Goal: Task Accomplishment & Management: Use online tool/utility

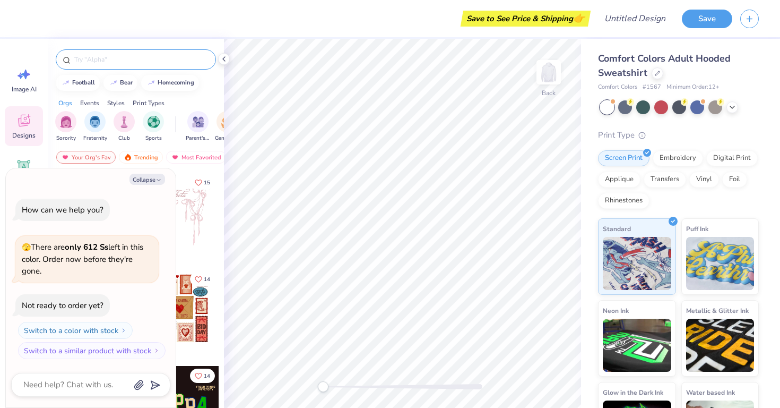
type textarea "x"
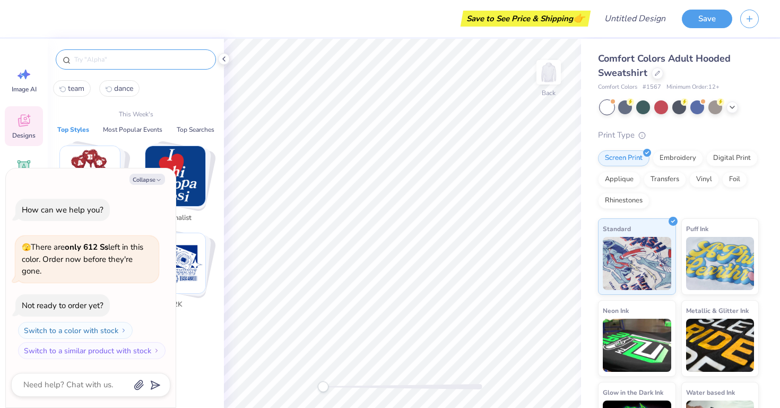
click at [134, 63] on input "text" at bounding box center [141, 59] width 136 height 11
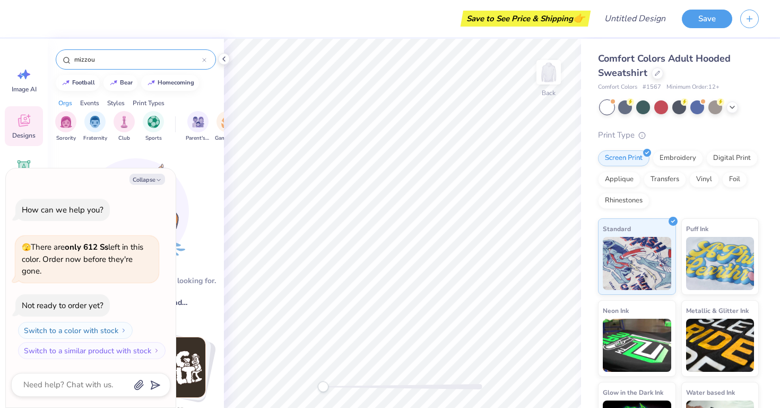
type input "mizzou"
click at [149, 176] on button "Collapse" at bounding box center [148, 179] width 36 height 11
type textarea "x"
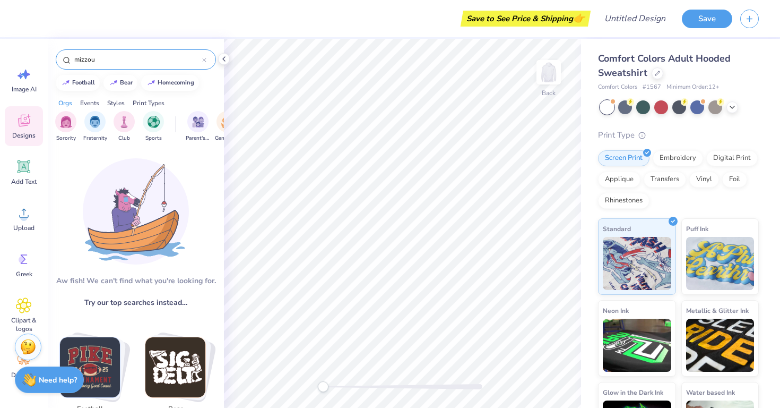
click at [114, 51] on div "mizzou" at bounding box center [136, 59] width 160 height 20
click at [114, 58] on input "mizzou" at bounding box center [137, 59] width 129 height 11
type input "m"
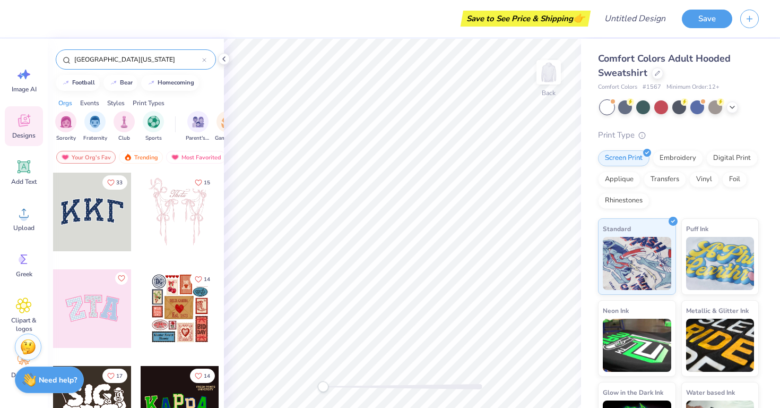
type input "[GEOGRAPHIC_DATA][US_STATE]"
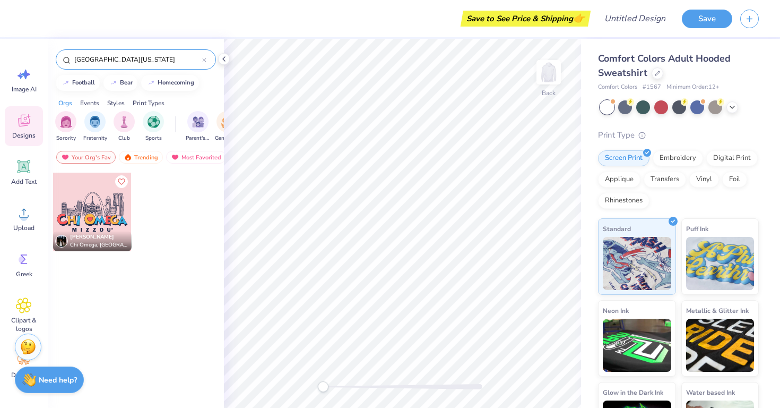
click at [117, 102] on div "Styles" at bounding box center [116, 103] width 18 height 10
click at [85, 102] on div "Events" at bounding box center [89, 103] width 19 height 10
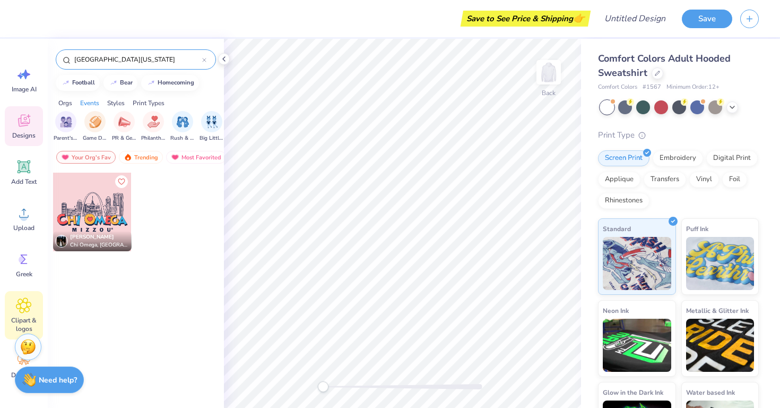
click at [23, 313] on icon at bounding box center [23, 305] width 15 height 16
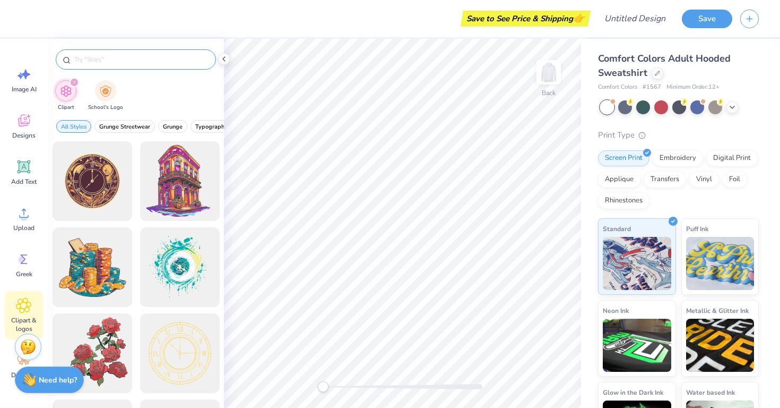
click at [132, 62] on input "text" at bounding box center [141, 59] width 136 height 11
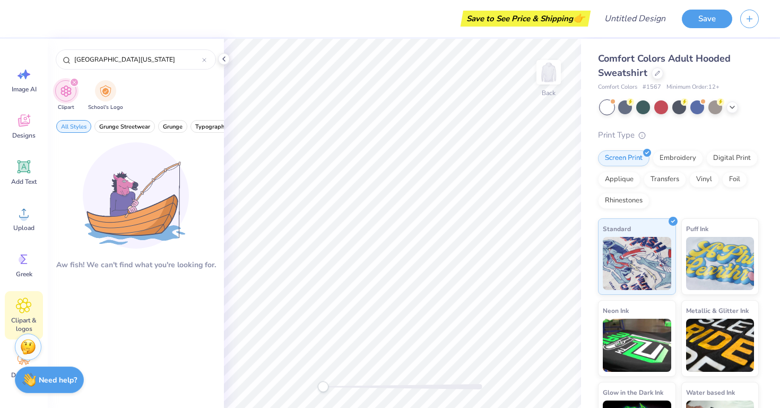
type input "[GEOGRAPHIC_DATA][US_STATE]"
click at [113, 111] on button "School's Logo" at bounding box center [105, 95] width 35 height 31
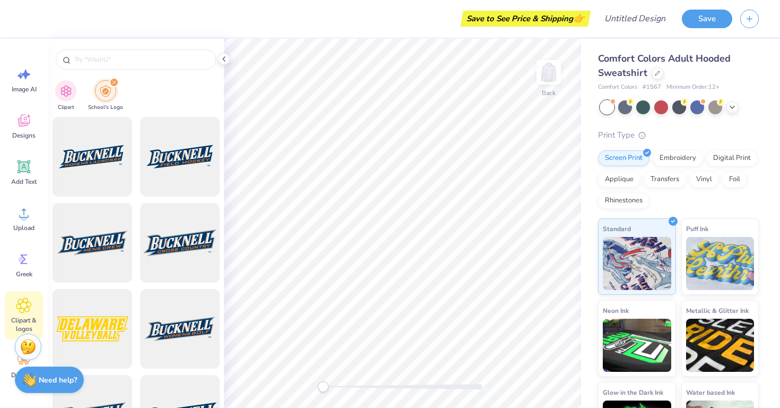
scroll to position [260, 0]
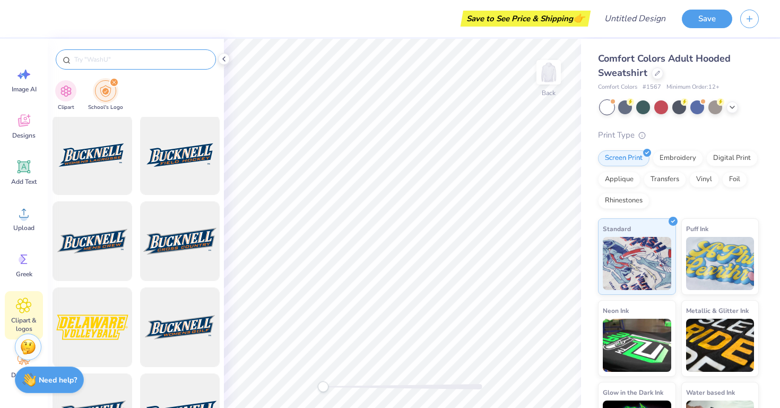
click at [110, 52] on div at bounding box center [136, 59] width 160 height 20
click at [108, 59] on input "text" at bounding box center [141, 59] width 136 height 11
type input "mizzou"
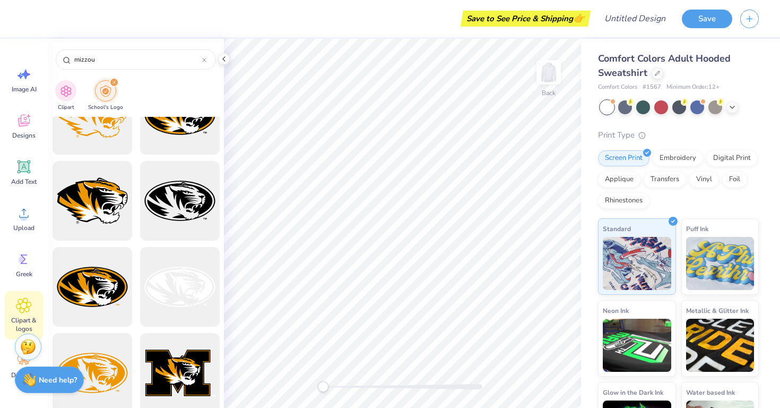
scroll to position [302, 0]
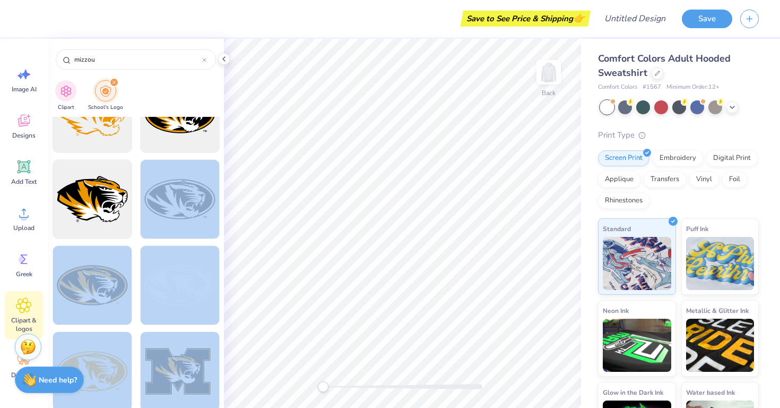
click at [336, 212] on div "Save to See Price & Shipping 👉 Design Title Save Image AI Designs Add Text Uplo…" at bounding box center [390, 204] width 780 height 408
click at [196, 207] on div at bounding box center [180, 200] width 88 height 88
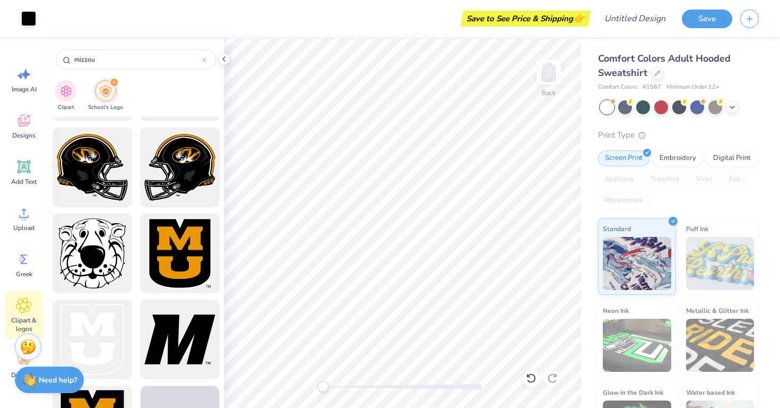
scroll to position [999, 0]
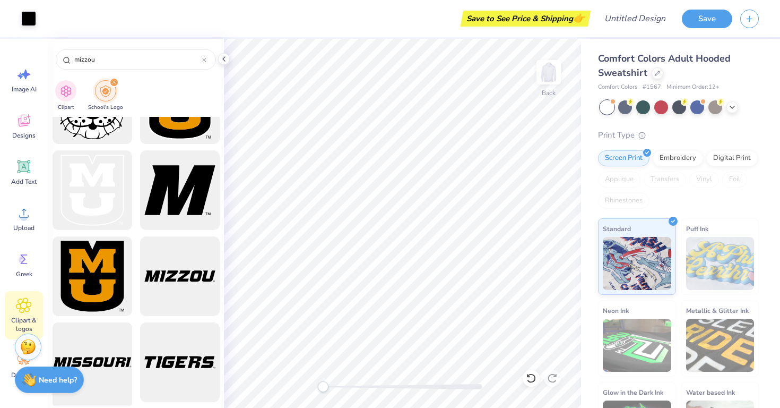
drag, startPoint x: 108, startPoint y: 349, endPoint x: 116, endPoint y: 347, distance: 8.1
click at [116, 347] on div at bounding box center [92, 363] width 88 height 88
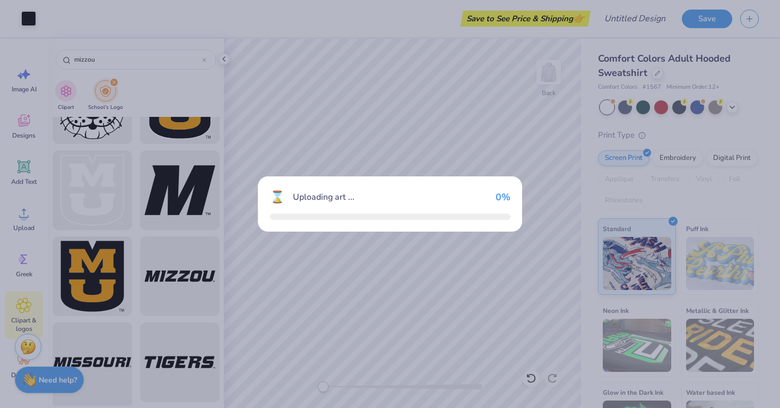
click at [116, 347] on div "⌛ Uploading art ... 0 %" at bounding box center [390, 204] width 780 height 408
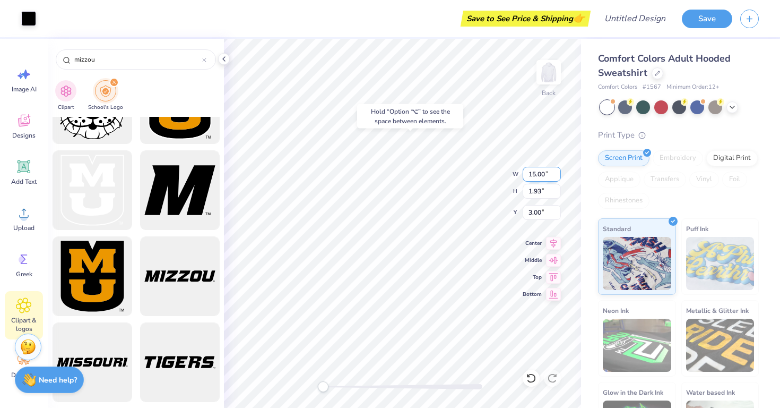
click at [558, 171] on input "15.00" at bounding box center [542, 174] width 38 height 15
click at [558, 172] on input "15.00" at bounding box center [542, 174] width 38 height 15
click at [558, 177] on input "14.99" at bounding box center [542, 174] width 38 height 15
click at [558, 177] on input "14.98" at bounding box center [542, 174] width 38 height 15
click at [558, 177] on input "14.97" at bounding box center [542, 174] width 38 height 15
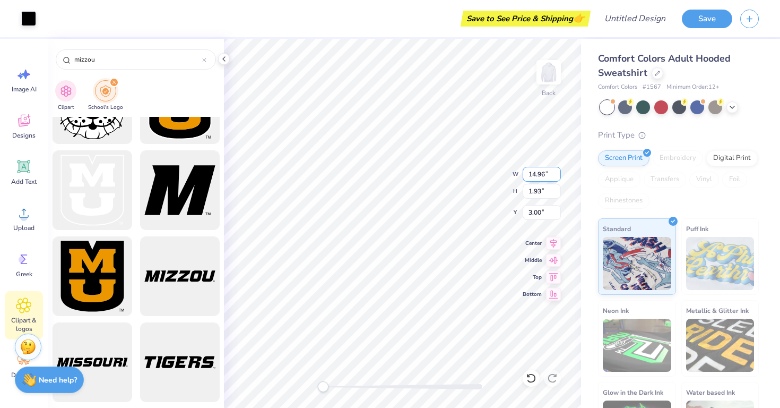
type input "14.96"
click at [557, 177] on input "14.96" at bounding box center [542, 174] width 38 height 15
click at [677, 155] on div "Embroidery" at bounding box center [678, 158] width 50 height 16
click at [675, 167] on div "Screen Print Embroidery Digital Print Applique Transfers Vinyl Foil Rhinestones" at bounding box center [678, 179] width 161 height 58
click at [624, 157] on div "Screen Print" at bounding box center [623, 157] width 51 height 16
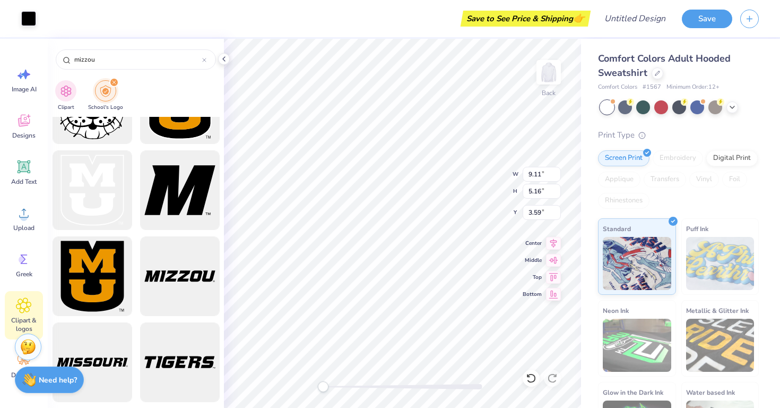
type input "12.06"
type input "1.55"
type input "0.99"
click at [658, 158] on div "Embroidery" at bounding box center [678, 158] width 50 height 16
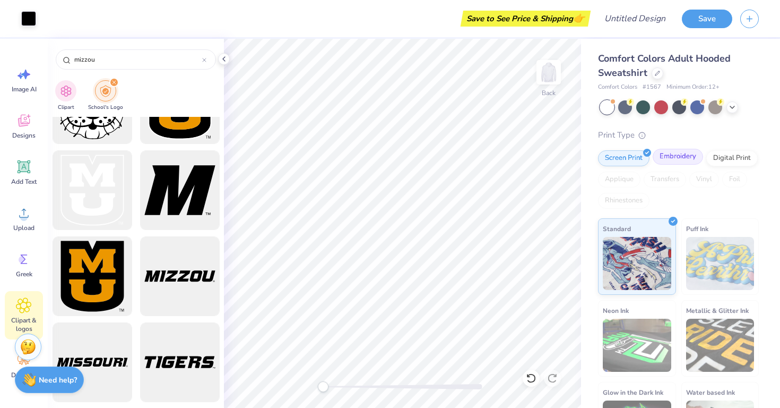
click at [667, 164] on div "Embroidery" at bounding box center [678, 157] width 50 height 16
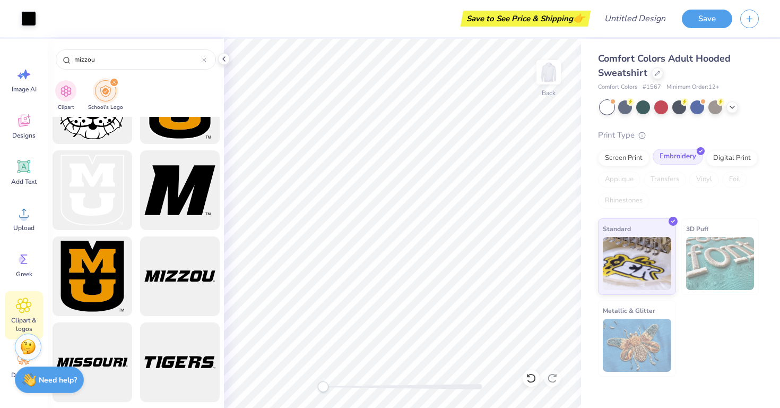
click at [667, 164] on div "Embroidery" at bounding box center [678, 157] width 50 height 16
click at [18, 179] on span "Add Text" at bounding box center [23, 181] width 25 height 8
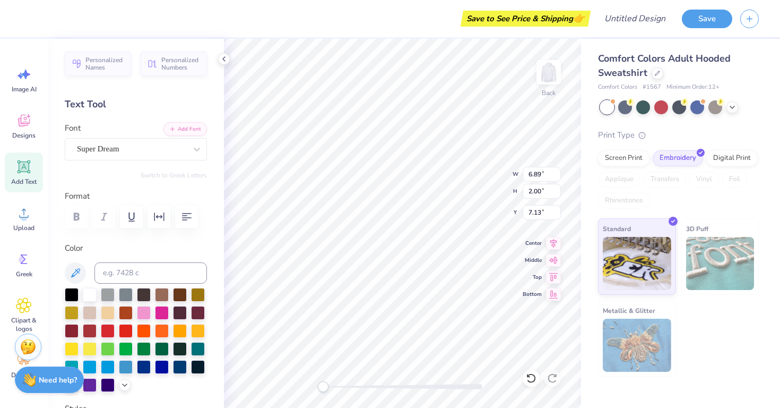
scroll to position [0, 0]
type textarea "T"
type textarea "g"
type textarea "[PERSON_NAME]"
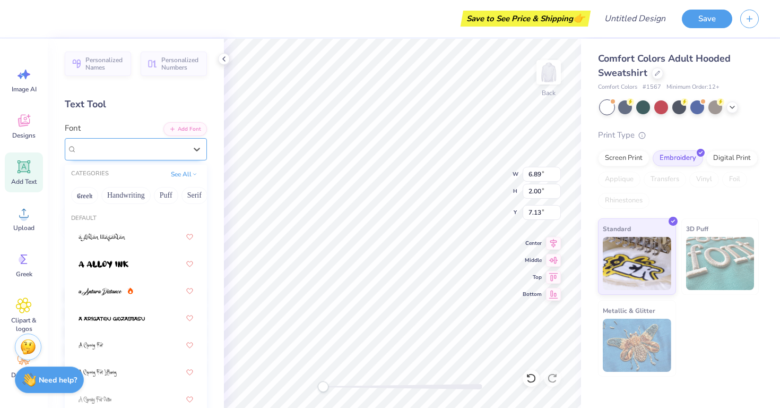
click at [106, 149] on div "Super Dream" at bounding box center [131, 149] width 111 height 16
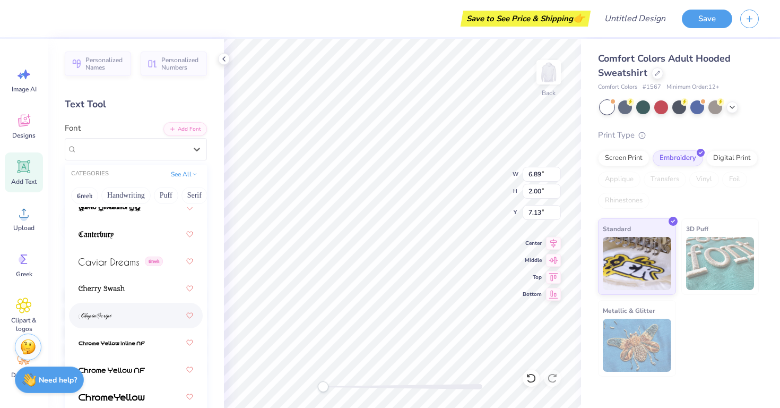
scroll to position [1608, 0]
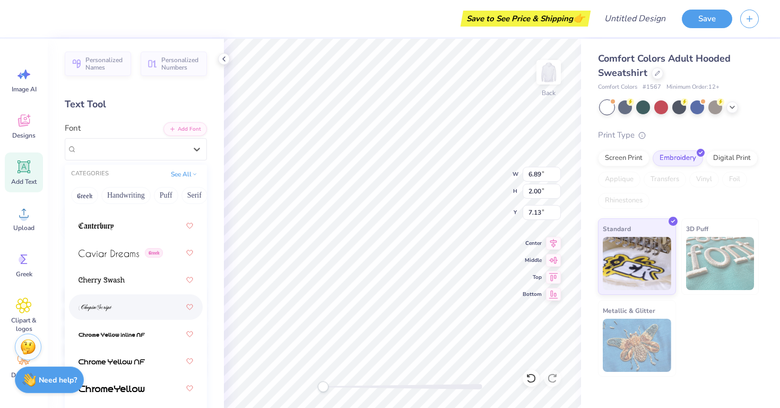
click at [120, 311] on div at bounding box center [136, 306] width 115 height 19
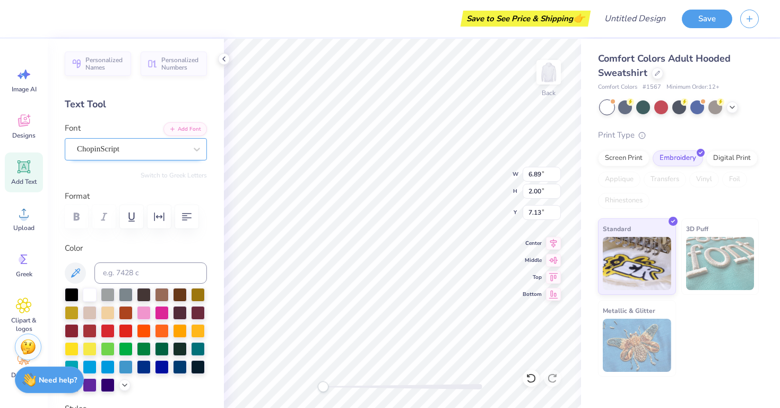
click at [133, 148] on div "ChopinScript" at bounding box center [131, 149] width 111 height 16
click at [74, 292] on div at bounding box center [72, 294] width 14 height 14
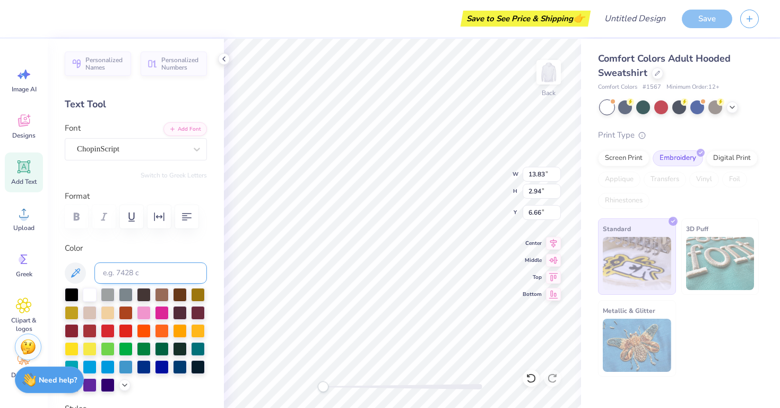
type textarea "GoldenGirls"
type textarea "[PERSON_NAME]"
type textarea "GoldenGirls"
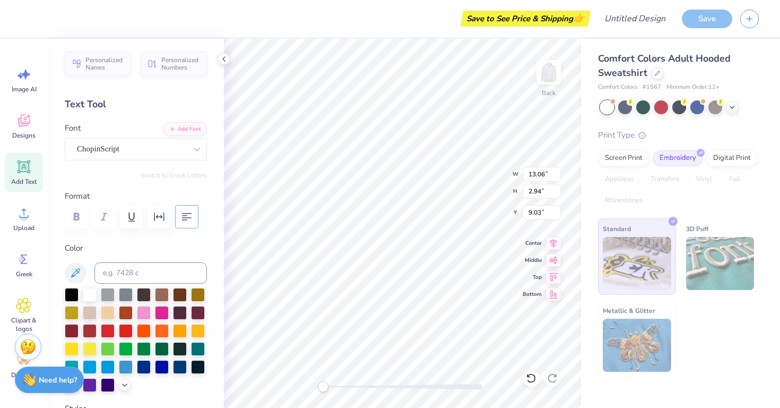
click at [184, 217] on icon "button" at bounding box center [187, 216] width 10 height 7
click at [134, 128] on div "Font ChopinScript" at bounding box center [136, 141] width 142 height 38
click at [92, 239] on div "Personalized Names Personalized Numbers Text Tool Add Font Font ChopinScript Sw…" at bounding box center [136, 223] width 176 height 369
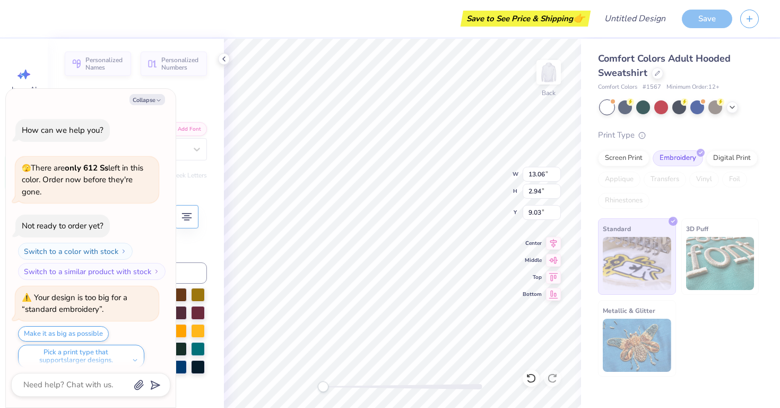
scroll to position [8, 0]
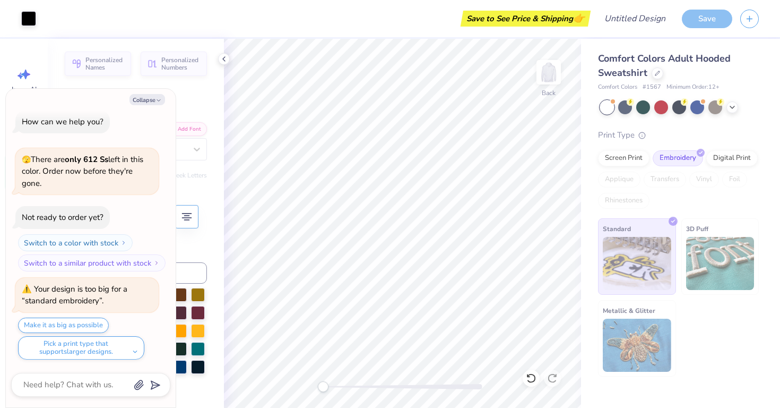
click at [344, 381] on div "Back" at bounding box center [402, 223] width 357 height 369
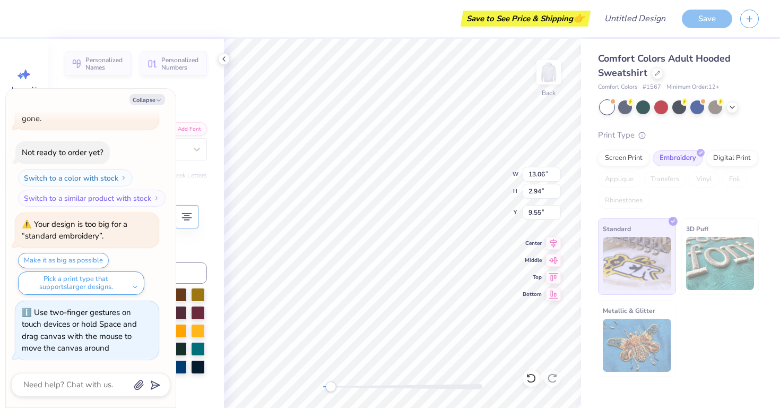
drag, startPoint x: 323, startPoint y: 388, endPoint x: 331, endPoint y: 385, distance: 8.4
click at [331, 385] on div "Accessibility label" at bounding box center [330, 386] width 11 height 11
click at [75, 378] on textarea at bounding box center [76, 384] width 108 height 14
type textarea "x"
type textarea "H"
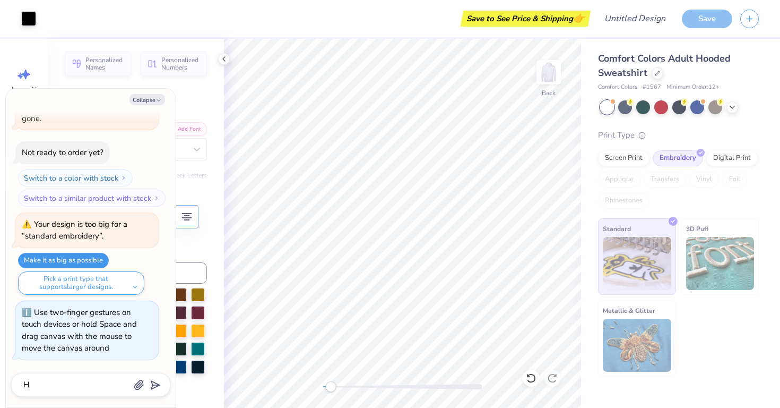
click at [64, 255] on button "Make it as big as possible" at bounding box center [63, 260] width 91 height 15
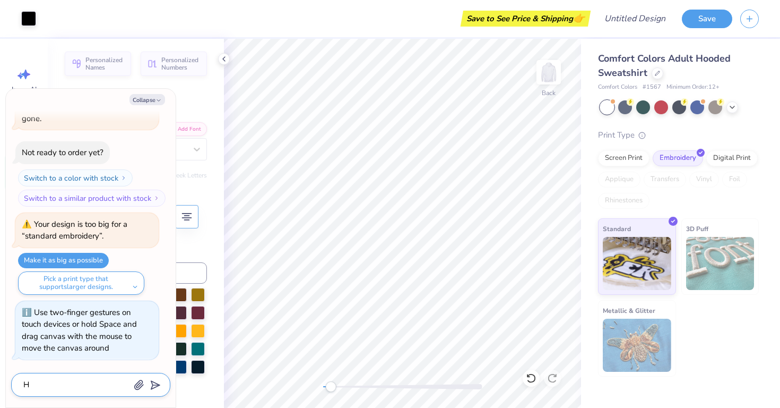
click at [39, 381] on textarea "H" at bounding box center [76, 384] width 108 height 14
type textarea "x"
type textarea "Cu"
type textarea "x"
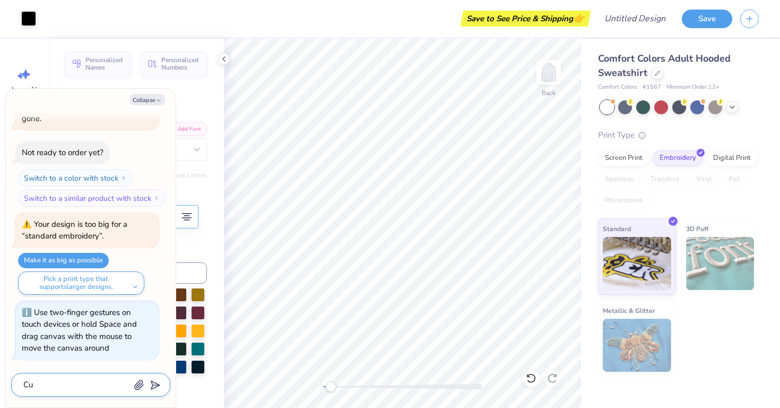
type textarea "Cur"
type textarea "x"
type textarea "Curv"
type textarea "x"
type textarea "Curve"
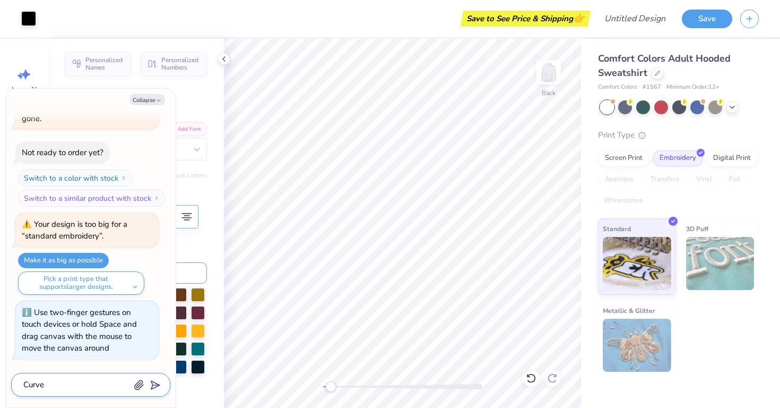
type textarea "x"
type textarea "Curve"
type textarea "x"
type textarea "Curve i"
type textarea "x"
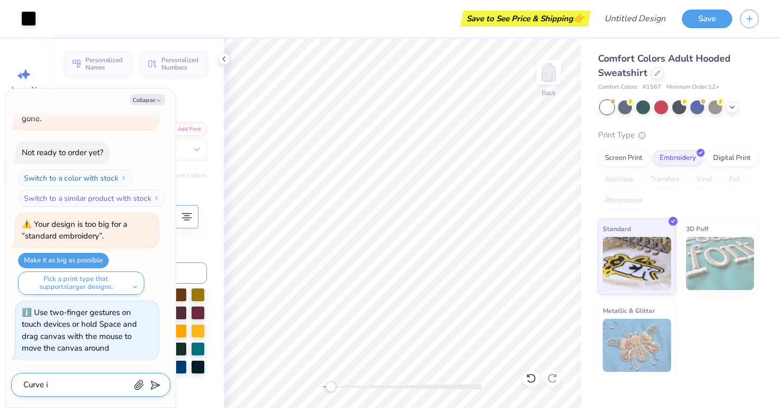
type textarea "Curve"
type textarea "x"
type textarea "Curve t"
type textarea "x"
type textarea "Curve th"
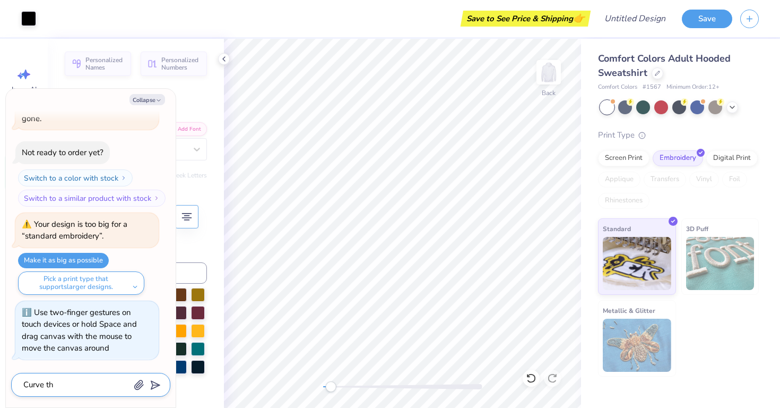
type textarea "x"
type textarea "Curve the"
type textarea "x"
type textarea "Curve thew"
type textarea "x"
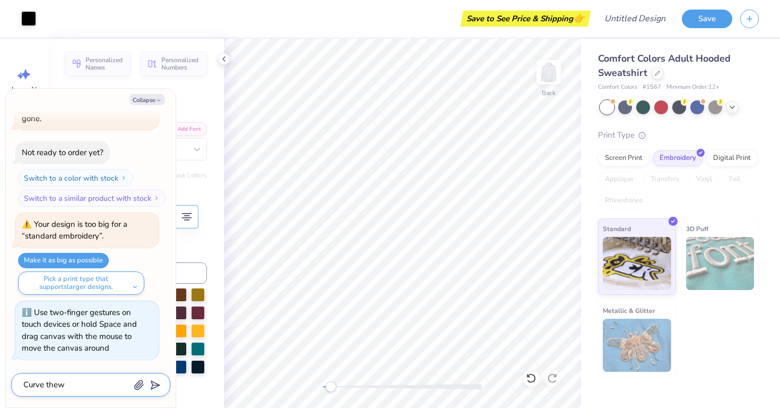
type textarea "Curve the"
type textarea "x"
type textarea "Curve the"
type textarea "x"
type textarea "Curve the w"
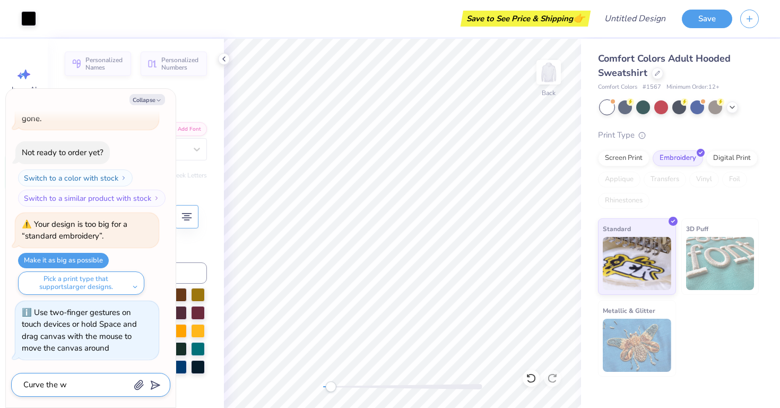
type textarea "x"
type textarea "Curve the wri"
type textarea "x"
type textarea "Curve the writ"
type textarea "x"
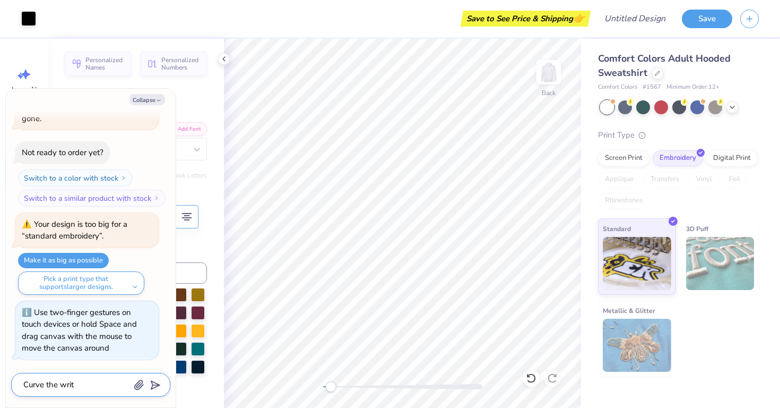
type textarea "Curve the writi"
type textarea "x"
type textarea "Curve the writin"
type textarea "x"
type textarea "Curve the writing"
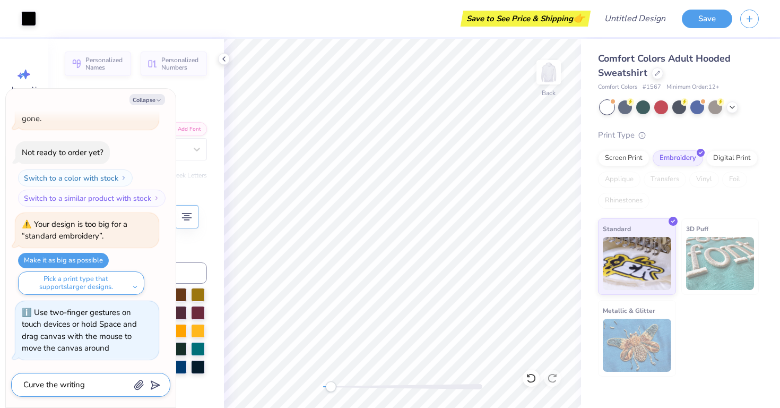
type textarea "x"
type textarea "Curve the writing"
type textarea "x"
type textarea "Curve the writing u"
type textarea "x"
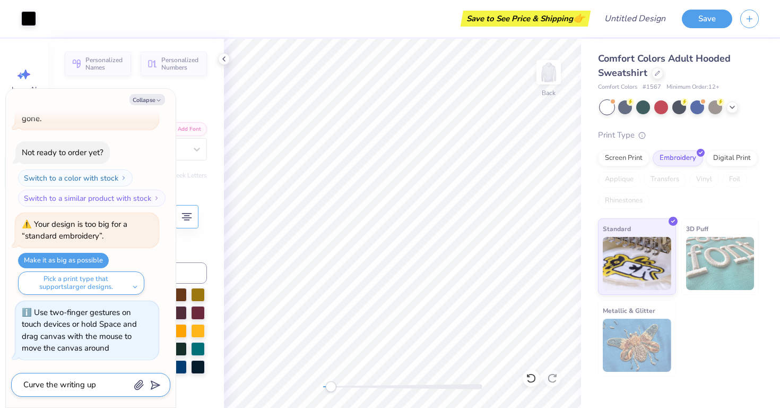
type textarea "Curve the writing upw"
type textarea "x"
type textarea "Curve the writing upwa"
type textarea "x"
type textarea "Curve the writing upwar"
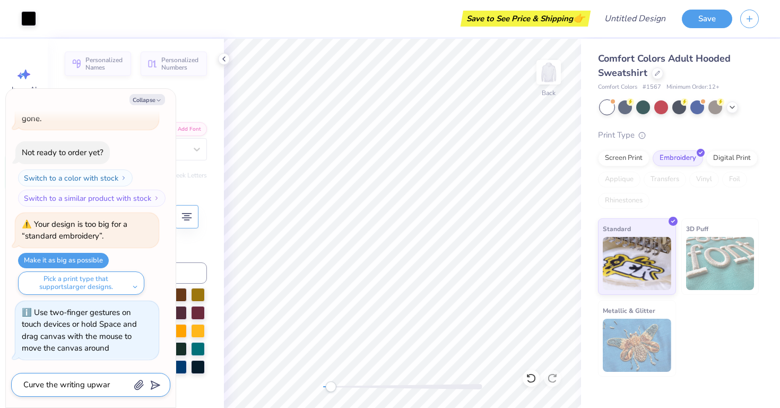
type textarea "x"
type textarea "Curve the writing upwards"
type textarea "x"
type textarea "Curve the writing upwards"
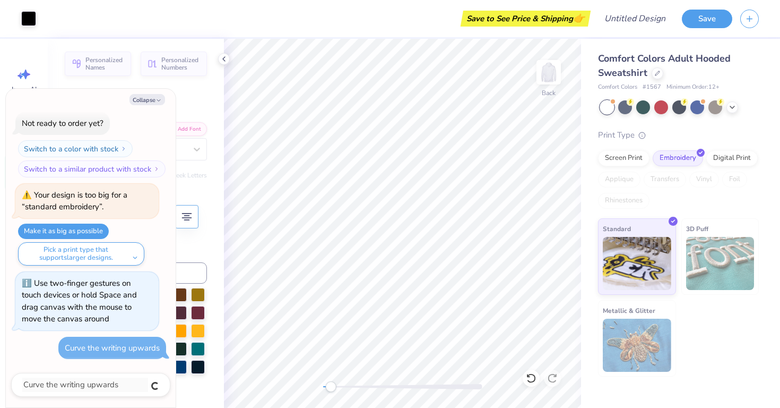
type textarea "x"
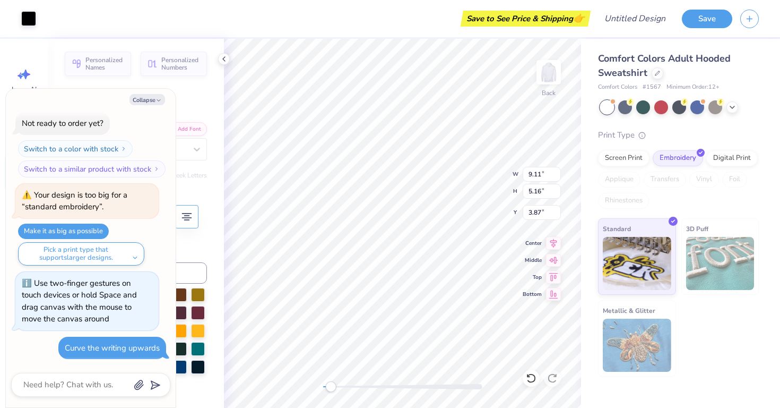
type textarea "x"
type input "12.00"
type input "2.70"
type input "9.33"
click at [242, 399] on div "Back W 12.00 12.00 " H 2.70 2.70 " Y 9.33 9.33 " Center Middle Top Bottom" at bounding box center [402, 223] width 357 height 369
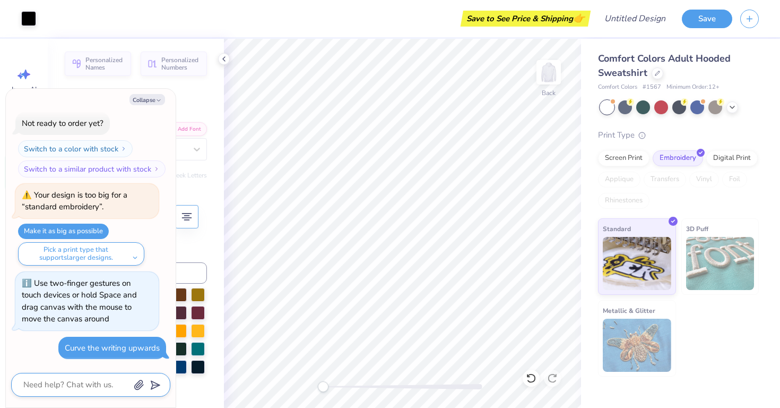
click at [91, 384] on textarea at bounding box center [76, 384] width 108 height 14
click at [157, 102] on icon "button" at bounding box center [159, 100] width 6 height 6
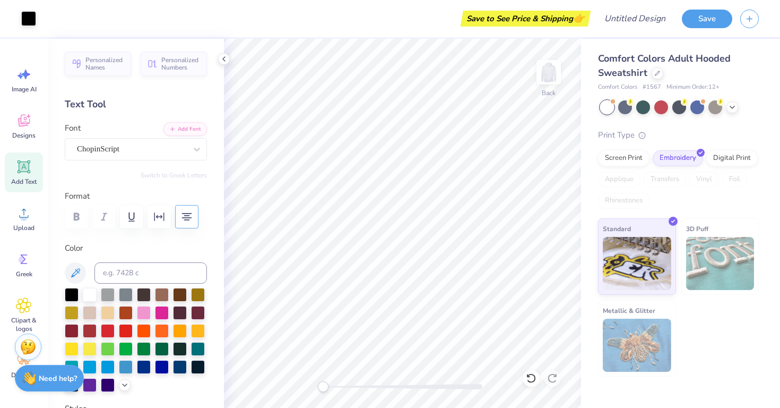
click at [48, 383] on div "Need help? Chat with us." at bounding box center [49, 378] width 69 height 27
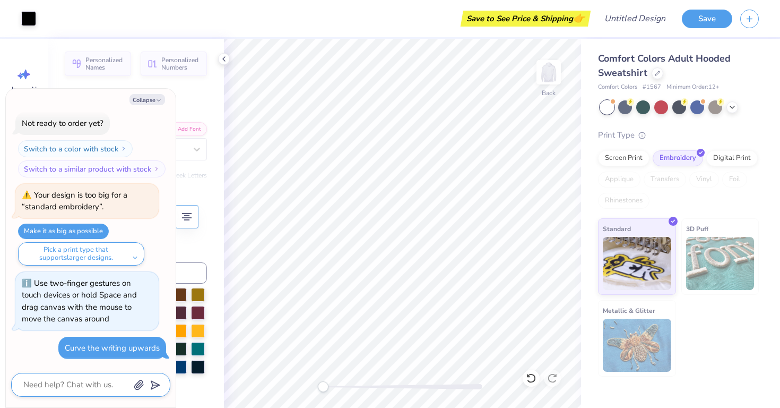
click at [82, 382] on textarea at bounding box center [76, 384] width 108 height 14
type textarea "x"
type textarea "H"
type textarea "x"
type textarea "Ho"
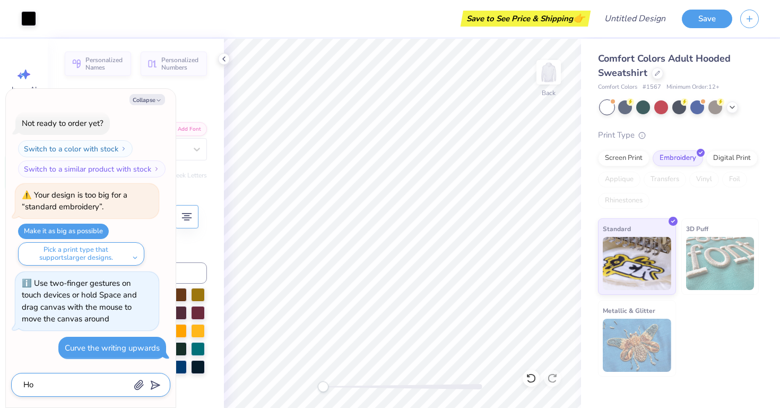
type textarea "x"
type textarea "How"
type textarea "x"
type textarea "How"
type textarea "x"
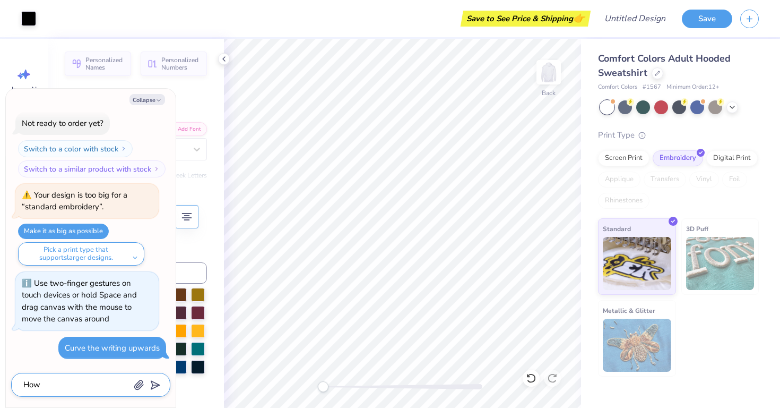
type textarea "How d"
type textarea "x"
type textarea "How do"
type textarea "x"
type textarea "How do"
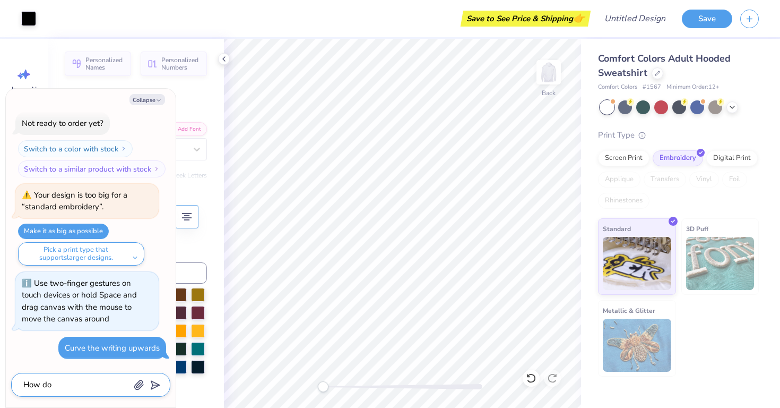
type textarea "x"
type textarea "How do i"
type textarea "x"
type textarea "How do i"
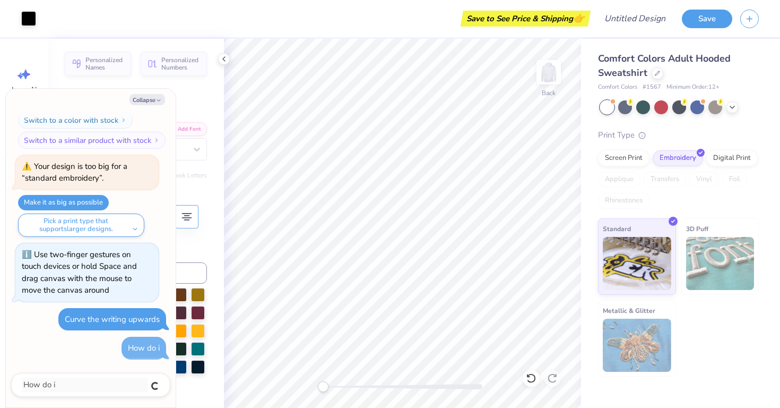
type textarea "x"
click at [158, 100] on icon "button" at bounding box center [159, 100] width 6 height 6
type textarea "x"
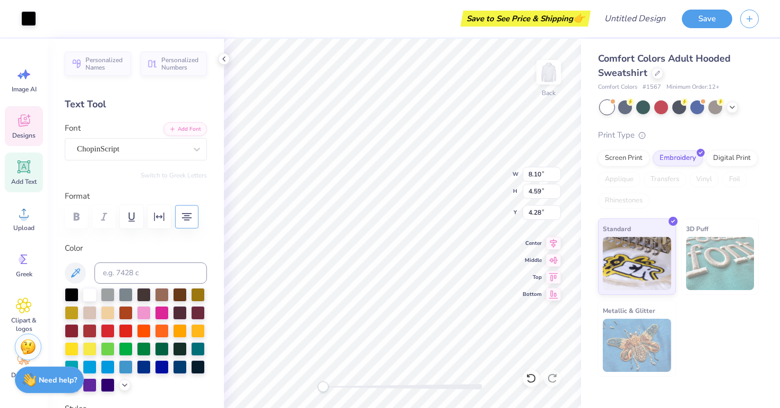
click at [30, 125] on icon at bounding box center [24, 121] width 16 height 16
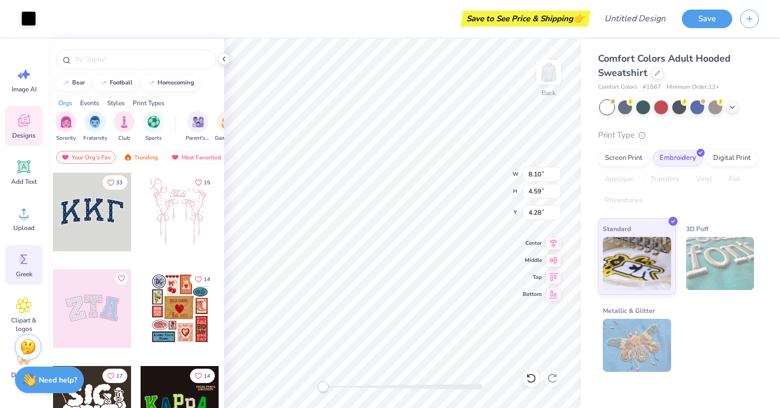
click at [27, 267] on div "Greek" at bounding box center [24, 265] width 38 height 40
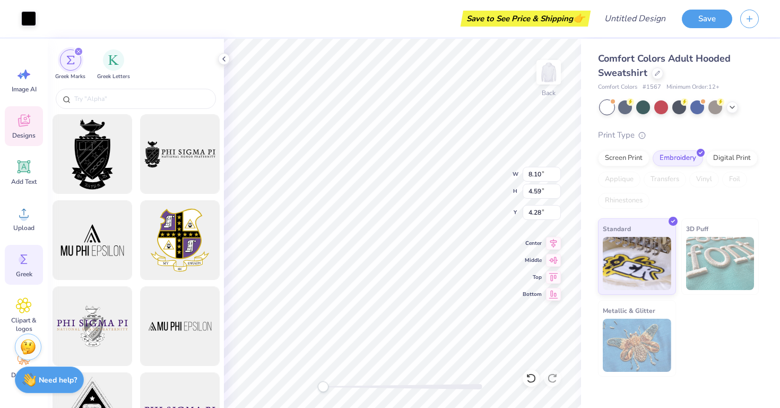
click at [27, 128] on div "Designs" at bounding box center [24, 126] width 38 height 40
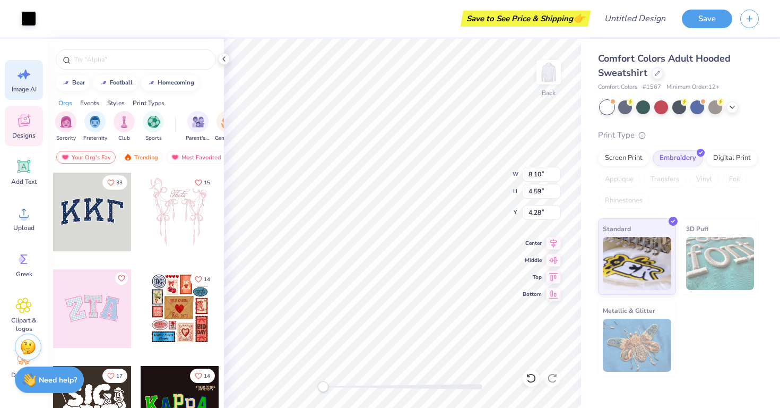
click at [25, 79] on icon at bounding box center [24, 74] width 16 height 16
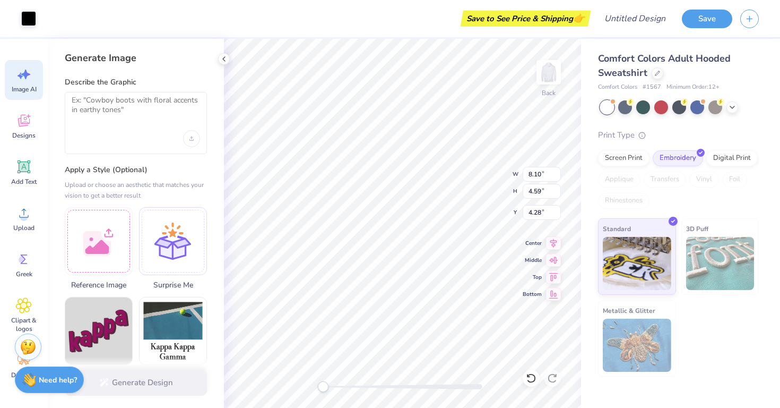
click at [109, 124] on div at bounding box center [136, 123] width 142 height 62
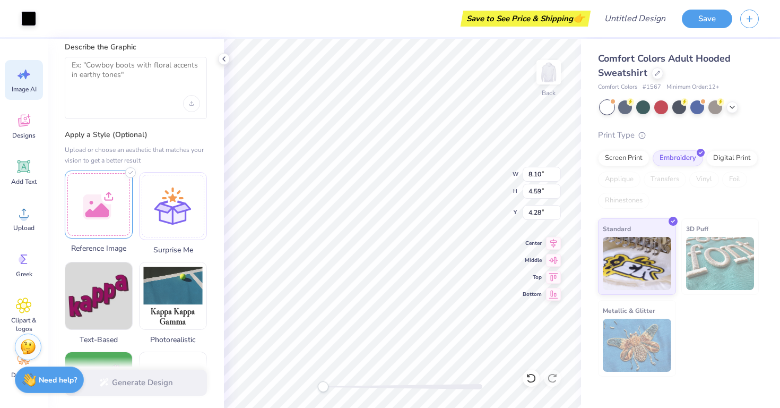
scroll to position [36, 0]
click at [88, 216] on div at bounding box center [99, 203] width 68 height 68
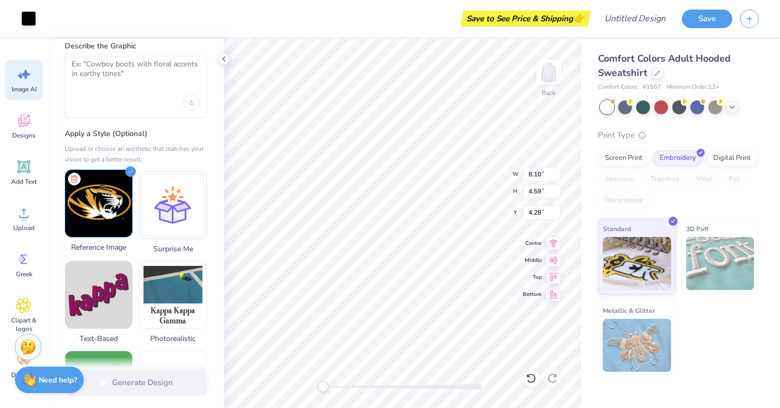
click at [98, 217] on img at bounding box center [98, 203] width 67 height 67
click at [108, 191] on img at bounding box center [98, 203] width 67 height 67
click at [75, 178] on icon at bounding box center [74, 179] width 13 height 13
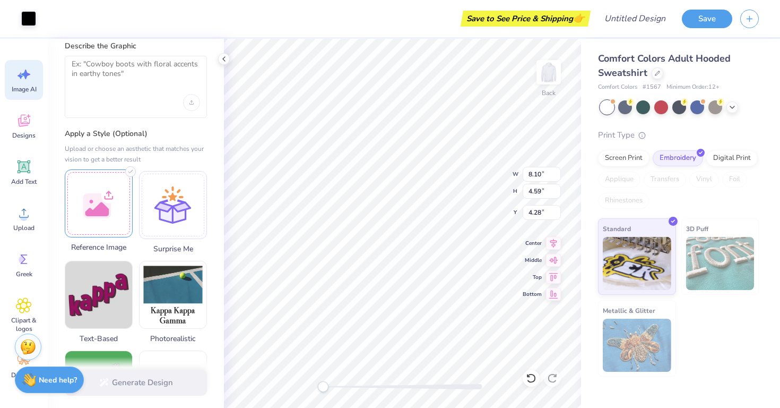
click at [95, 196] on div at bounding box center [99, 203] width 68 height 68
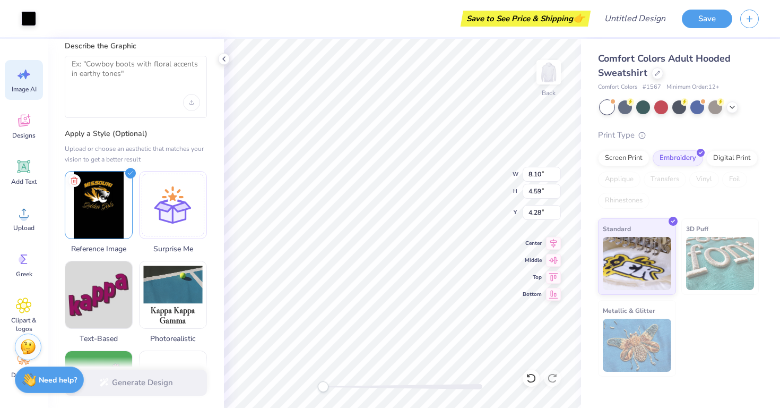
click at [137, 112] on div at bounding box center [136, 87] width 142 height 62
click at [125, 101] on div at bounding box center [136, 102] width 128 height 17
click at [98, 84] on textarea at bounding box center [136, 72] width 128 height 27
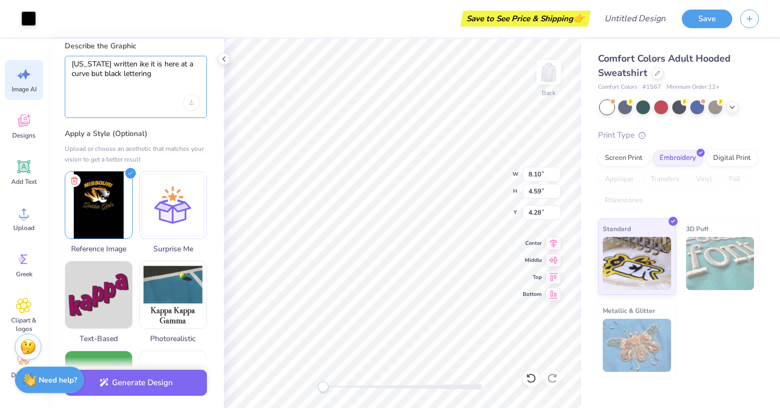
click at [126, 62] on textarea "[US_STATE] written ike it is here at a curve but black lettering" at bounding box center [136, 72] width 128 height 27
type textarea "[US_STATE] written like it is here at a curve but black lettering"
click at [206, 143] on div "Upload or choose an aesthetic that matches your vision to get a better result" at bounding box center [136, 153] width 142 height 21
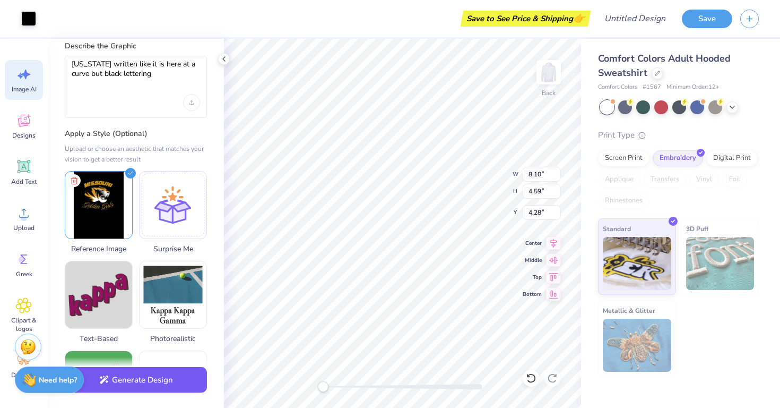
click at [157, 388] on button "Generate Design" at bounding box center [136, 380] width 142 height 26
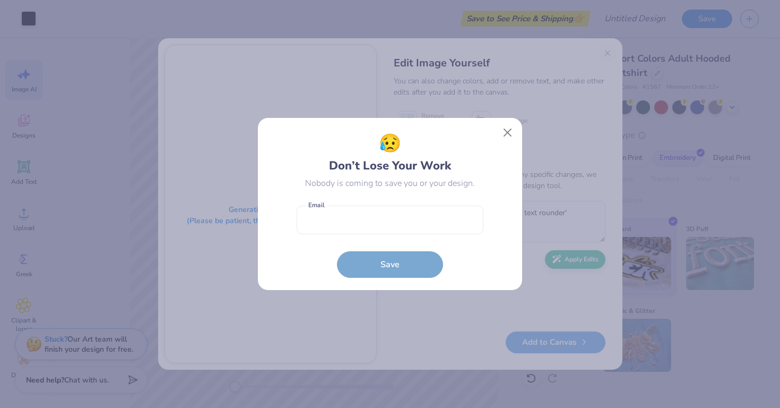
click at [357, 242] on form "Email is a required field Email Save" at bounding box center [390, 239] width 187 height 78
click at [352, 220] on input "email" at bounding box center [390, 219] width 187 height 29
type input "[EMAIL_ADDRESS][DOMAIN_NAME]"
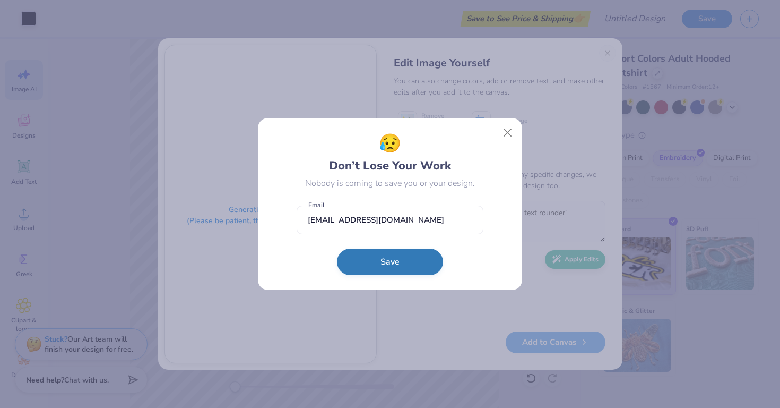
click at [371, 265] on button "Save" at bounding box center [390, 261] width 106 height 27
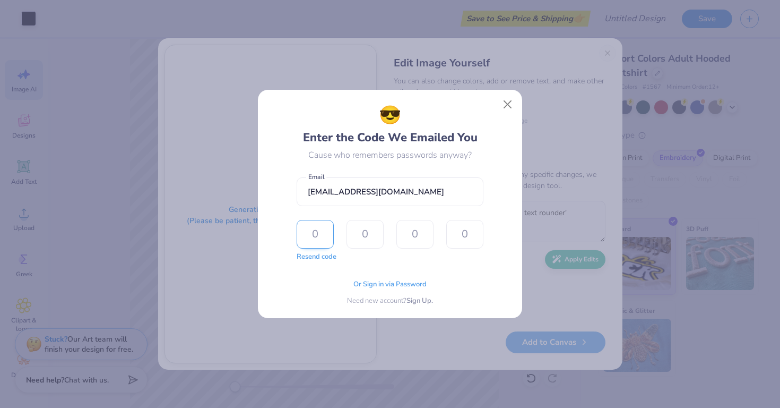
click at [316, 235] on input "text" at bounding box center [315, 234] width 37 height 29
click at [408, 281] on span "Or Sign in via Password" at bounding box center [390, 283] width 73 height 11
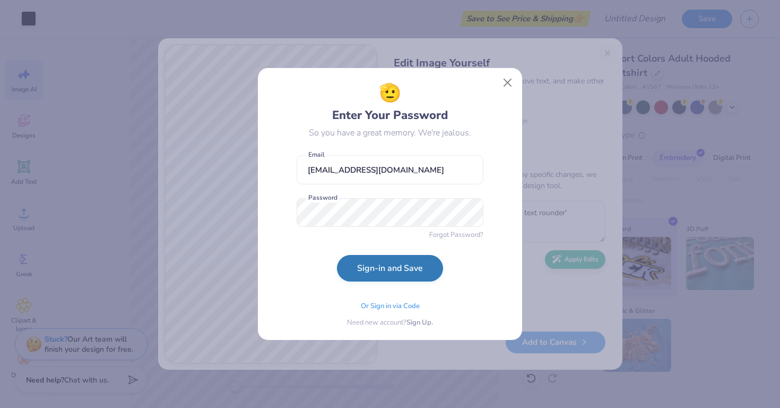
click at [392, 272] on button "Sign-in and Save" at bounding box center [390, 268] width 106 height 27
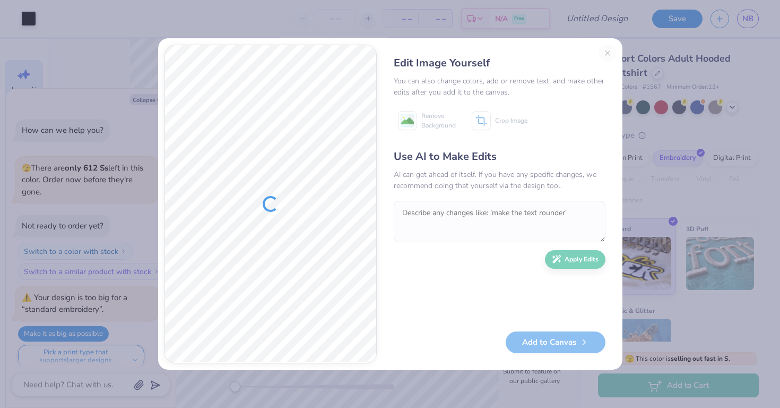
scroll to position [278, 0]
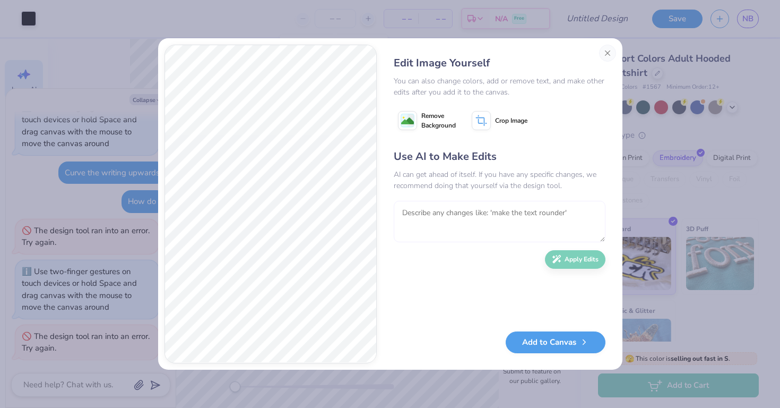
click at [429, 225] on textarea at bounding box center [500, 221] width 212 height 41
click at [441, 210] on textarea at bounding box center [500, 221] width 212 height 41
click at [547, 347] on button "Add to Canvas" at bounding box center [556, 340] width 100 height 22
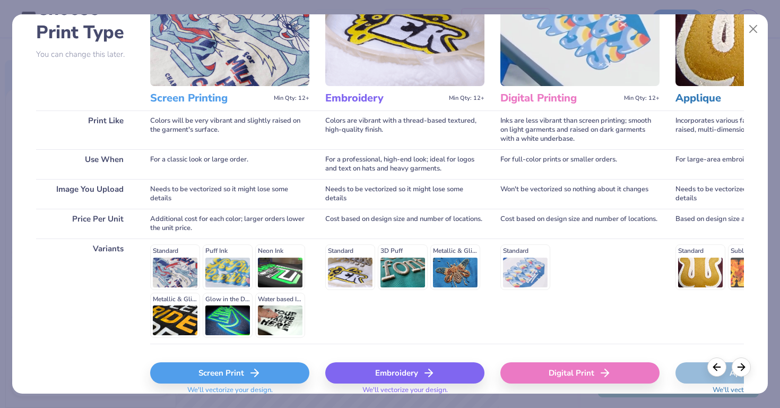
scroll to position [122, 0]
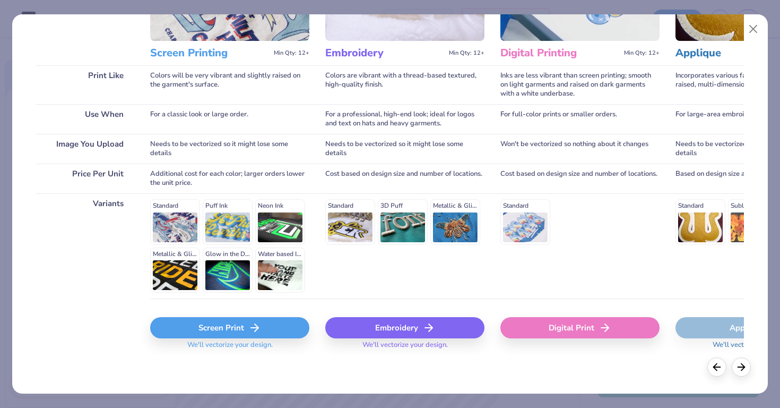
click at [382, 324] on div "Embroidery" at bounding box center [404, 327] width 159 height 21
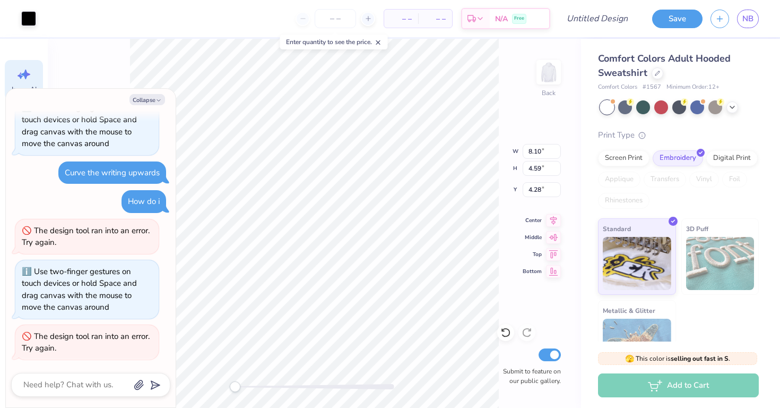
scroll to position [0, 0]
click at [539, 37] on div "Art colors – – Per Item – – Total Est. Delivery N/A Free Design Title Save NB I…" at bounding box center [390, 204] width 780 height 408
click at [151, 95] on button "Collapse" at bounding box center [148, 99] width 36 height 11
type textarea "x"
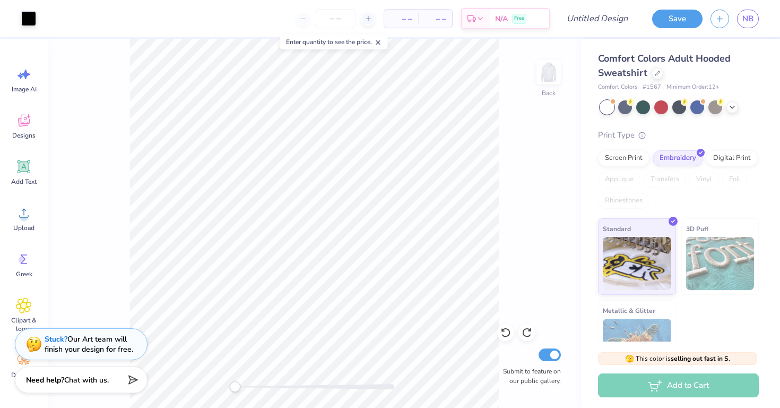
click at [96, 288] on div "Back Submit to feature on our public gallery." at bounding box center [314, 223] width 533 height 369
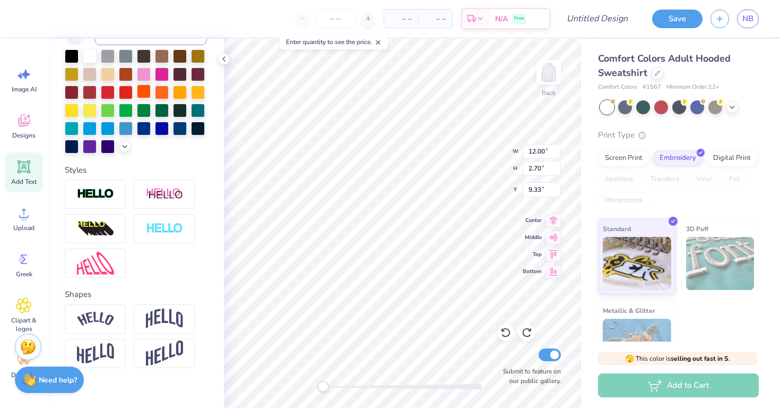
scroll to position [251, 0]
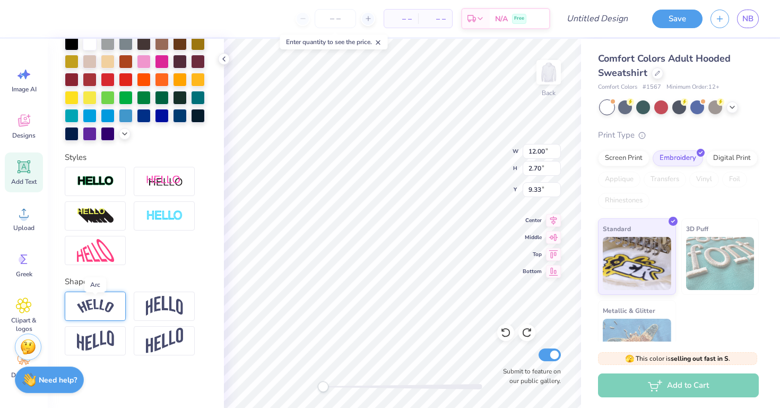
click at [112, 310] on img at bounding box center [95, 306] width 37 height 14
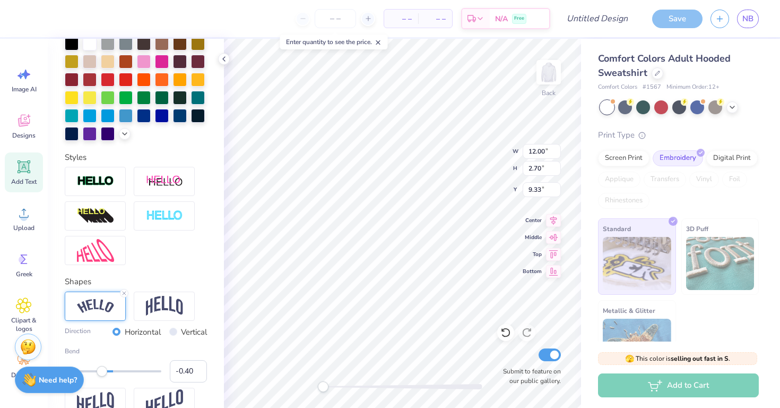
type input "-0.41"
drag, startPoint x: 132, startPoint y: 367, endPoint x: 93, endPoint y: 368, distance: 38.8
click at [93, 368] on div at bounding box center [113, 371] width 97 height 11
type input "-0.27"
drag, startPoint x: 93, startPoint y: 368, endPoint x: 99, endPoint y: 368, distance: 5.9
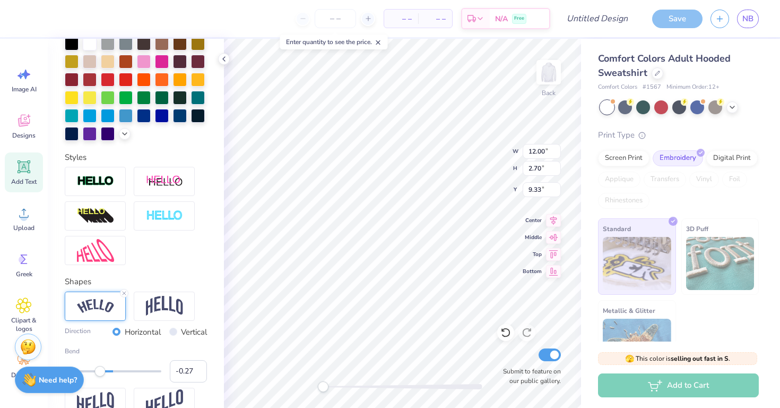
click at [100, 368] on div "Accessibility label" at bounding box center [99, 371] width 11 height 11
type input "-0.33"
click at [97, 374] on div "Accessibility label" at bounding box center [97, 371] width 11 height 11
type input "-0.59"
drag, startPoint x: 98, startPoint y: 371, endPoint x: 84, endPoint y: 369, distance: 13.9
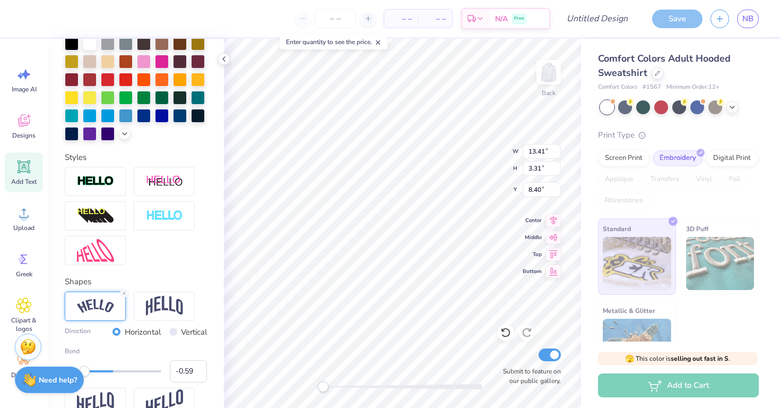
click at [84, 369] on div "Accessibility label" at bounding box center [84, 371] width 11 height 11
type input "-0.37"
drag, startPoint x: 84, startPoint y: 369, endPoint x: 95, endPoint y: 372, distance: 10.9
click at [95, 372] on div "Accessibility label" at bounding box center [95, 371] width 11 height 11
click at [210, 62] on div "Personalized Names Personalized Numbers Text Tool Add Font Font ChopinScript Sw…" at bounding box center [136, 223] width 176 height 369
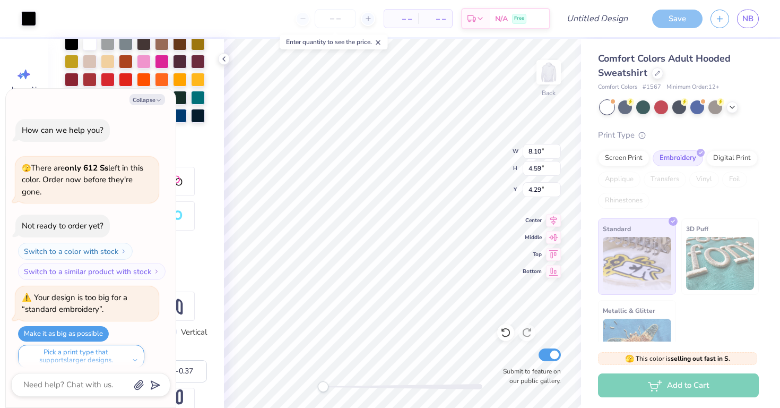
scroll to position [340, 0]
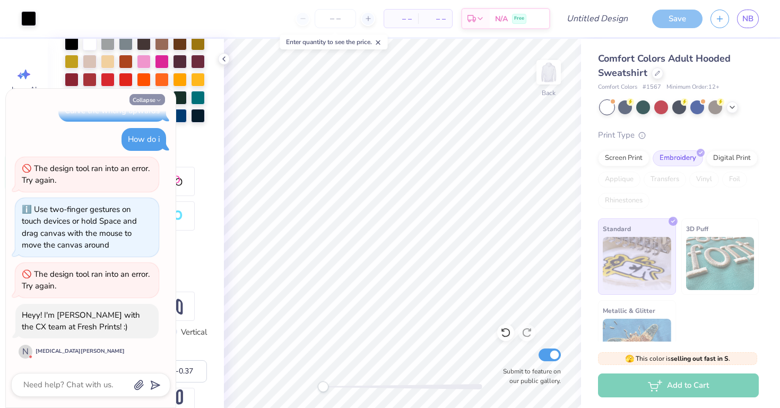
click at [150, 94] on button "Collapse" at bounding box center [148, 99] width 36 height 11
type textarea "x"
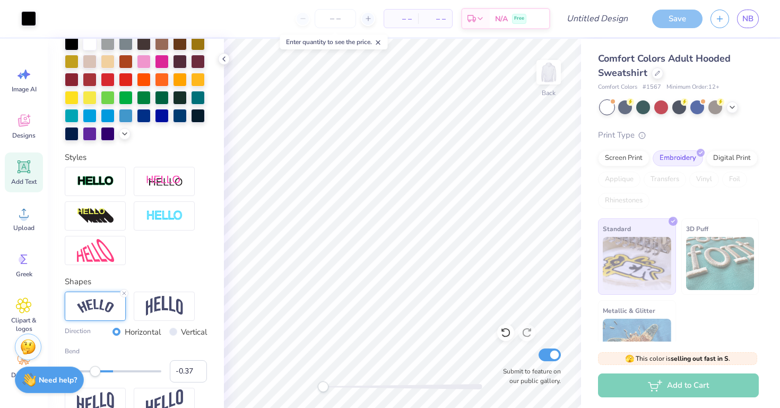
click at [29, 185] on span "Add Text" at bounding box center [23, 181] width 25 height 8
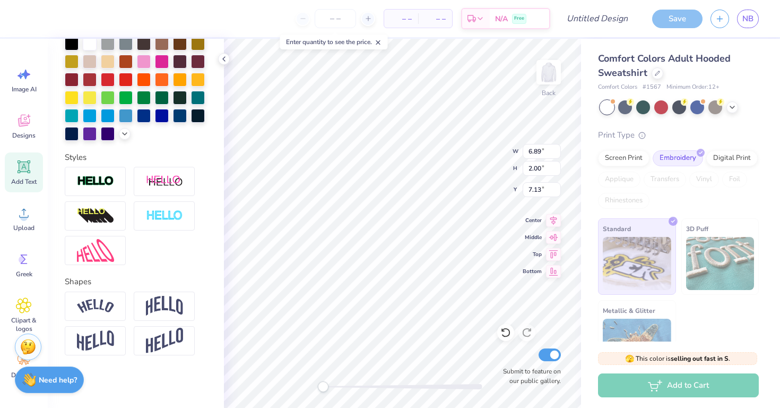
scroll to position [0, 1]
type textarea "[US_STATE]"
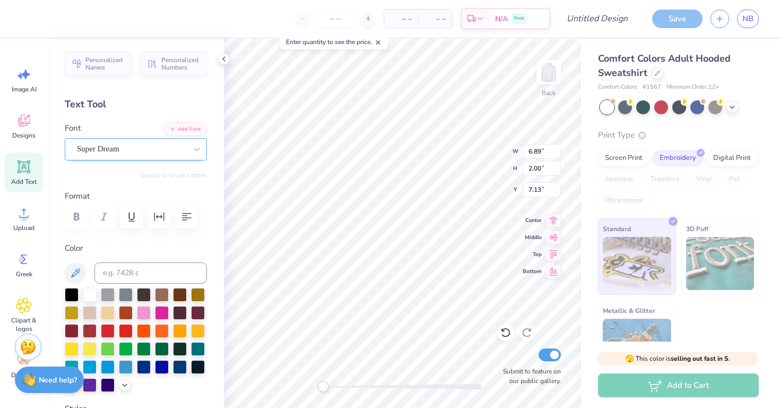
click at [143, 145] on div "Super Dream" at bounding box center [131, 149] width 111 height 16
click at [191, 123] on button "Add Font" at bounding box center [185, 128] width 44 height 14
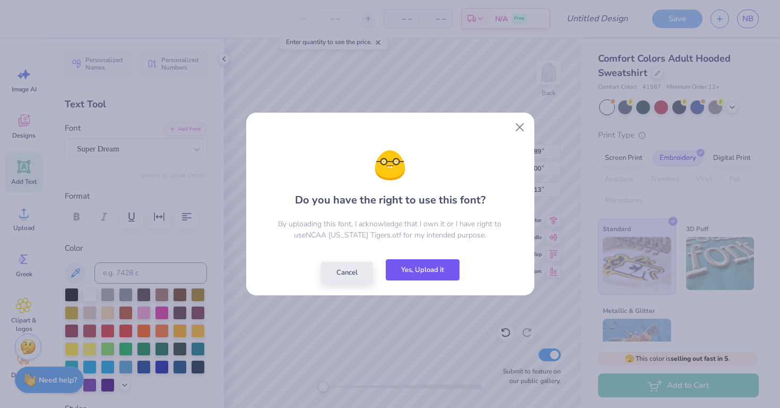
click at [434, 278] on button "Yes, Upload it" at bounding box center [423, 270] width 74 height 22
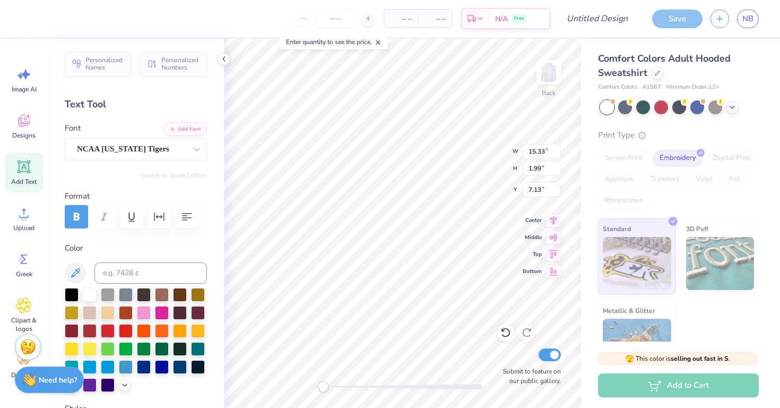
type input "15.33"
type input "1.99"
type textarea "i"
click at [154, 274] on input at bounding box center [150, 272] width 113 height 21
click at [77, 216] on icon "button" at bounding box center [77, 216] width 6 height 7
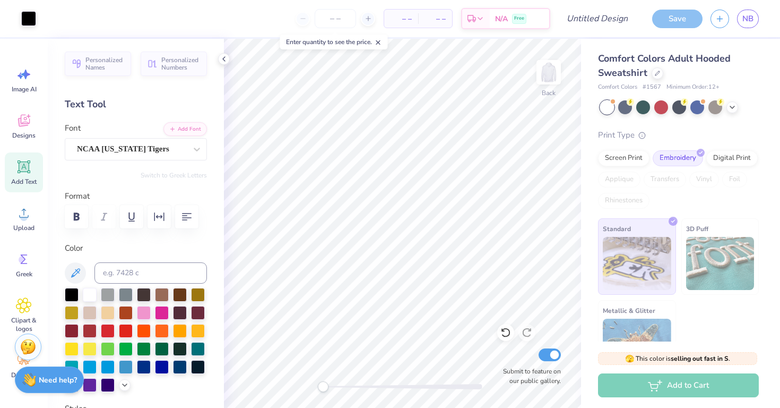
click at [24, 168] on icon at bounding box center [24, 167] width 10 height 10
type textarea "M"
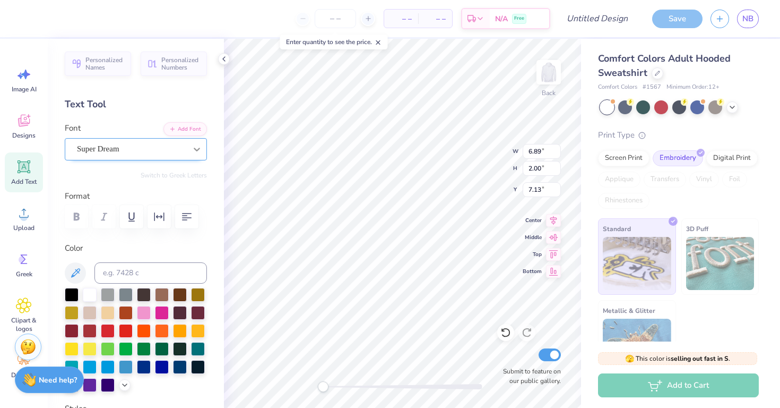
click at [190, 151] on div at bounding box center [196, 149] width 19 height 19
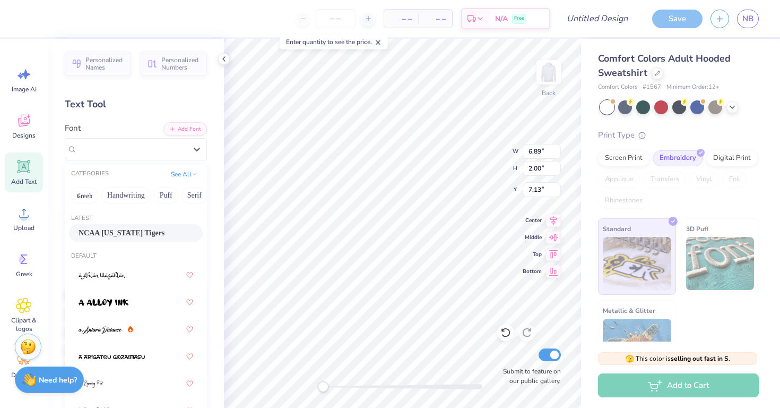
click at [154, 237] on span "NCAA [US_STATE] Tigers" at bounding box center [122, 232] width 86 height 11
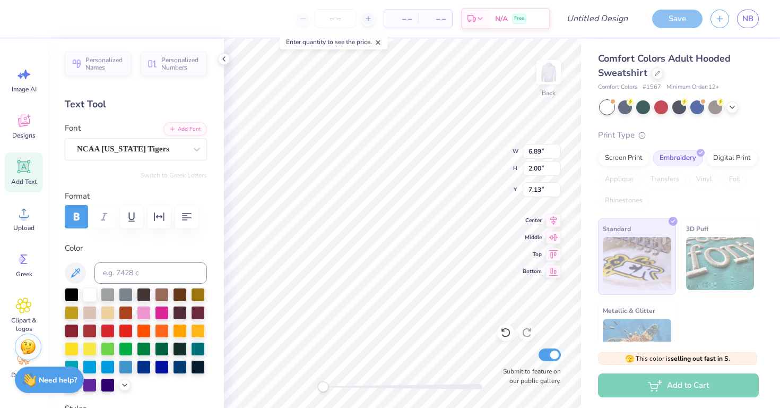
type textarea "M"
click at [196, 209] on button "button" at bounding box center [186, 216] width 23 height 23
click at [175, 218] on div at bounding box center [136, 216] width 142 height 23
click at [167, 218] on button "button" at bounding box center [159, 216] width 23 height 23
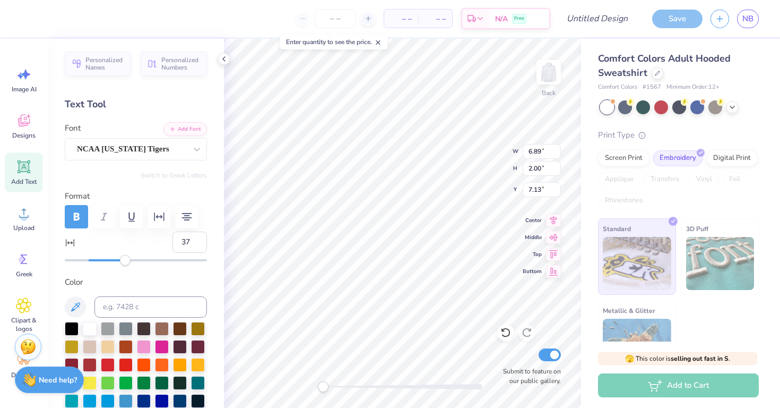
type input "38"
drag, startPoint x: 92, startPoint y: 263, endPoint x: 132, endPoint y: 266, distance: 40.5
click at [133, 265] on div "Personalized Names Personalized Numbers Text Tool Add Font Font NCAA [US_STATE]…" at bounding box center [136, 223] width 176 height 369
type textarea "[US_STATE]"
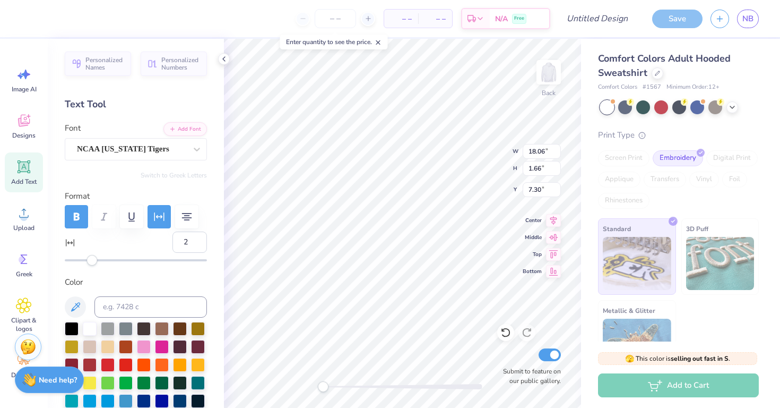
type input "1"
drag, startPoint x: 128, startPoint y: 261, endPoint x: 93, endPoint y: 260, distance: 34.5
click at [92, 259] on div "Accessibility label" at bounding box center [92, 260] width 11 height 11
type input "-11"
drag, startPoint x: 95, startPoint y: 263, endPoint x: 75, endPoint y: 261, distance: 20.3
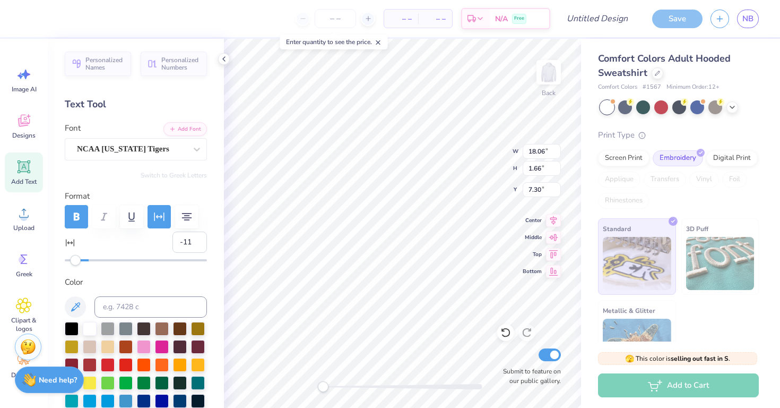
click at [75, 261] on div "Accessibility label" at bounding box center [75, 260] width 11 height 11
type input "-20"
drag, startPoint x: 75, startPoint y: 261, endPoint x: 50, endPoint y: 259, distance: 25.0
click at [50, 259] on div "Personalized Names Personalized Numbers Text Tool Add Font Font NCAA [US_STATE]…" at bounding box center [136, 223] width 176 height 369
click at [74, 215] on icon "button" at bounding box center [77, 216] width 6 height 7
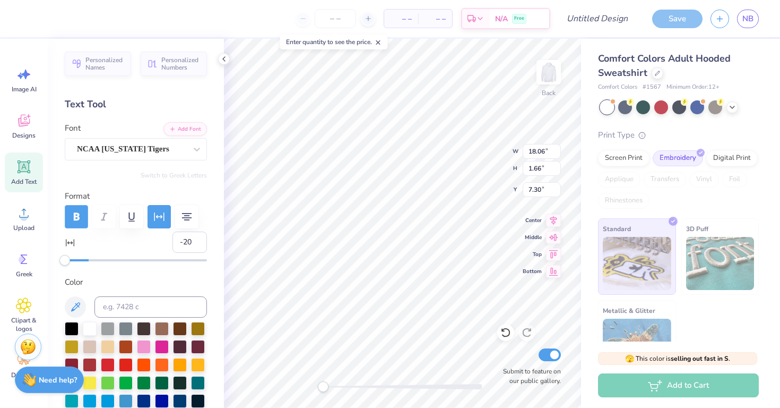
click at [82, 217] on icon "button" at bounding box center [76, 216] width 13 height 13
click at [160, 214] on icon "button" at bounding box center [159, 216] width 13 height 13
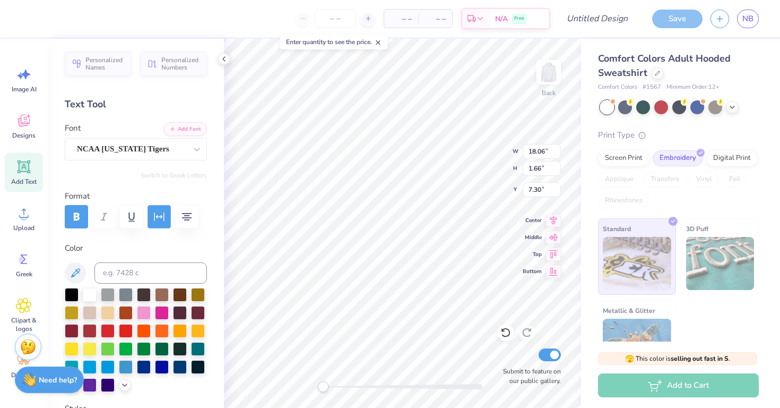
click at [156, 222] on icon "button" at bounding box center [159, 216] width 13 height 13
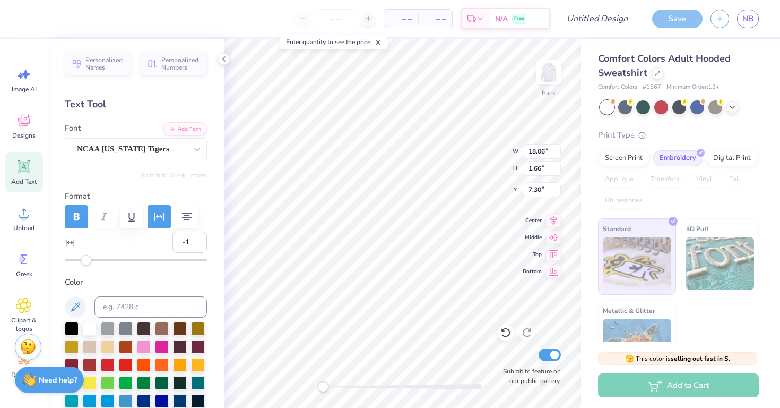
type input "0"
drag, startPoint x: 65, startPoint y: 261, endPoint x: 88, endPoint y: 264, distance: 23.0
click at [89, 264] on div "Accessibility label" at bounding box center [88, 260] width 11 height 11
click at [126, 277] on label "Color" at bounding box center [136, 282] width 142 height 12
click at [554, 238] on icon at bounding box center [553, 235] width 15 height 13
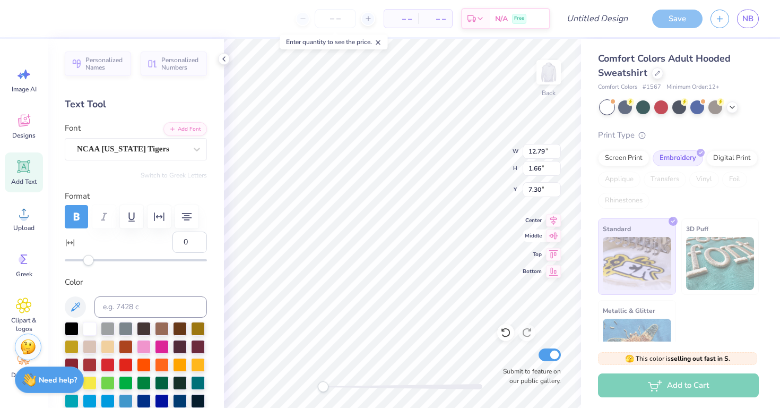
click at [554, 238] on icon at bounding box center [553, 235] width 15 height 13
click at [555, 217] on icon at bounding box center [553, 218] width 7 height 9
click at [554, 242] on div "Back W 12.79 12.79 " H 1.66 1.66 " Y 7.30 7.30 " Center Middle Top Bottom Submi…" at bounding box center [402, 223] width 357 height 369
click at [556, 254] on icon at bounding box center [553, 252] width 15 height 13
